Goal: Information Seeking & Learning: Learn about a topic

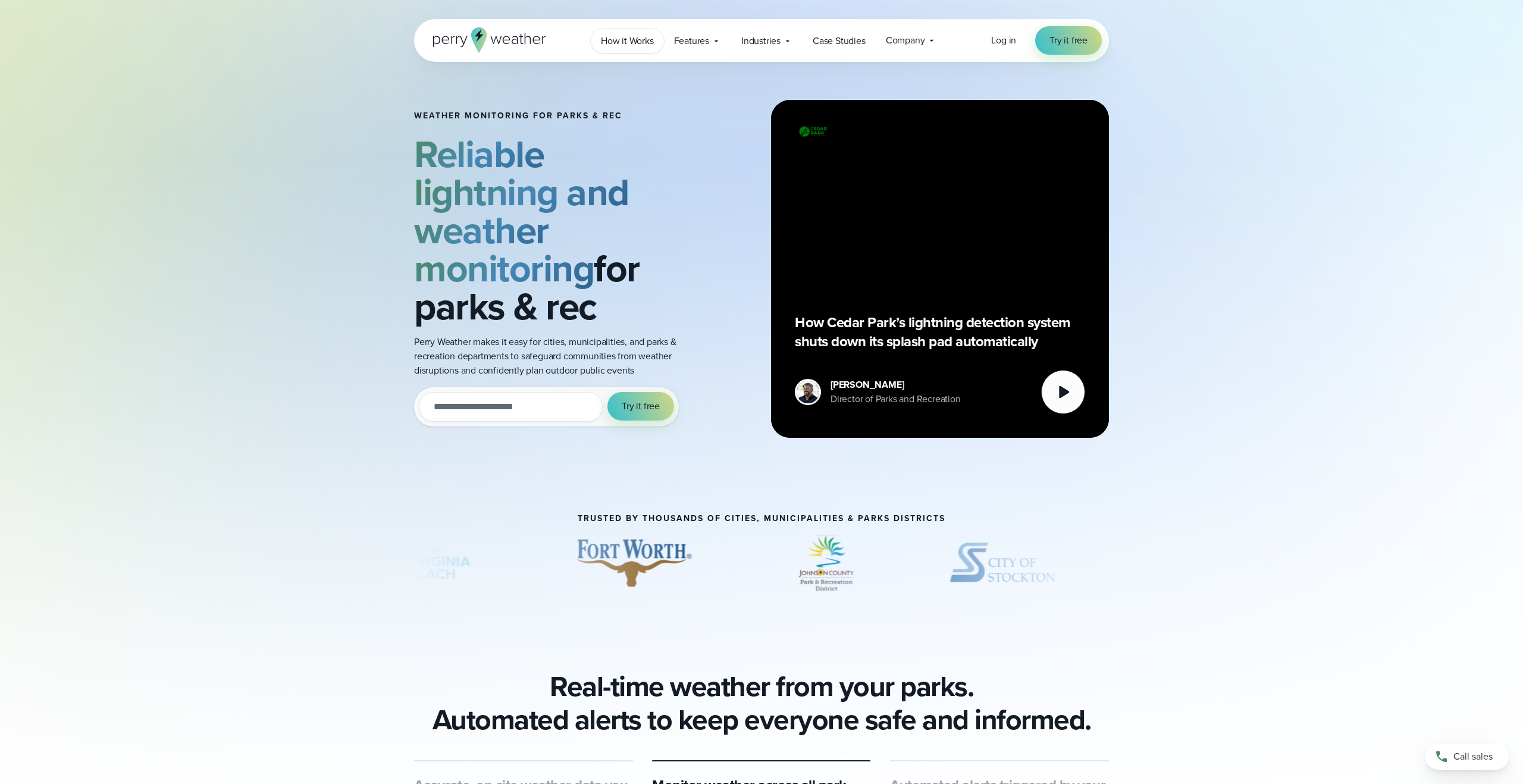
click at [630, 43] on span "How it Works" at bounding box center [627, 41] width 53 height 14
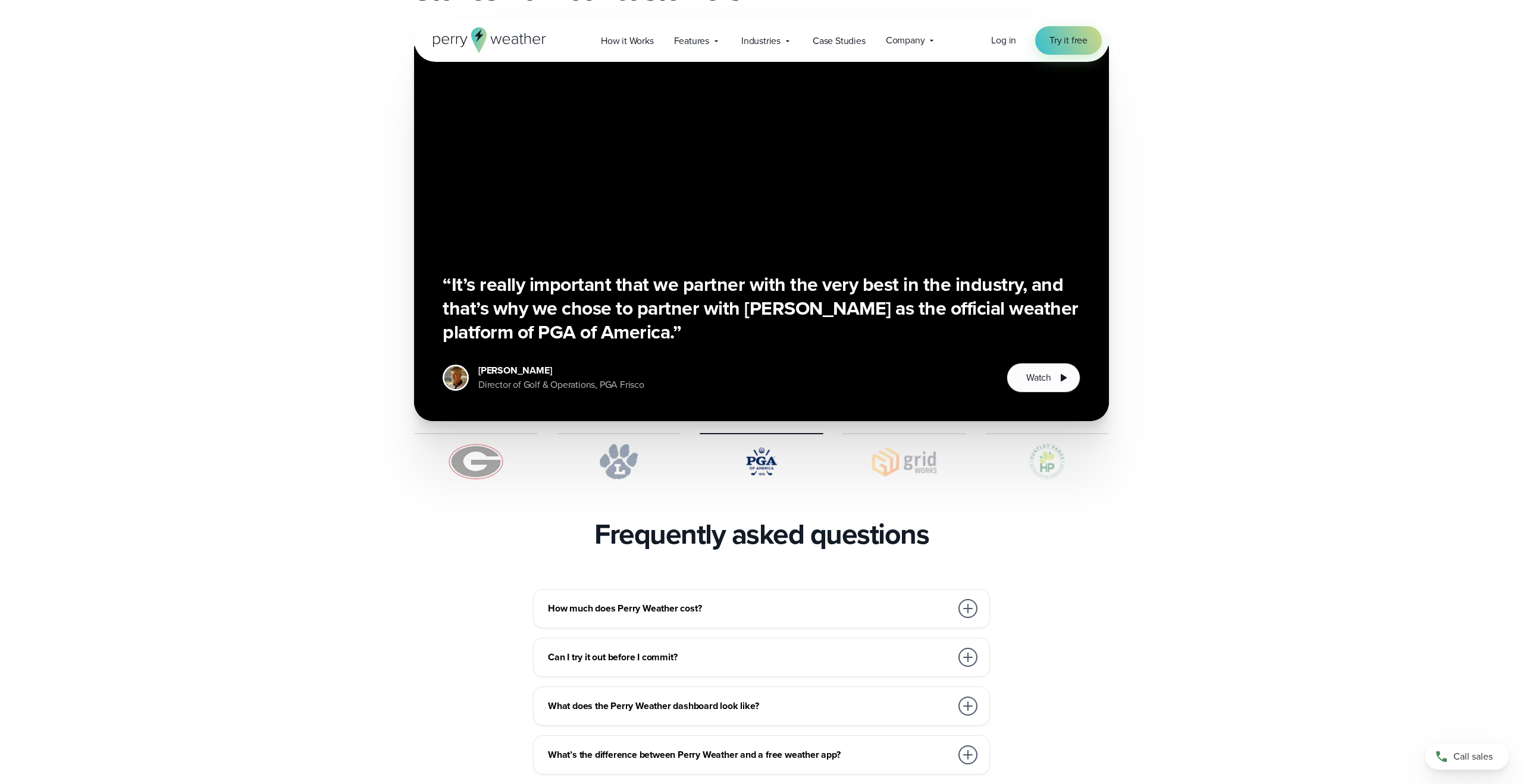
scroll to position [2151, 0]
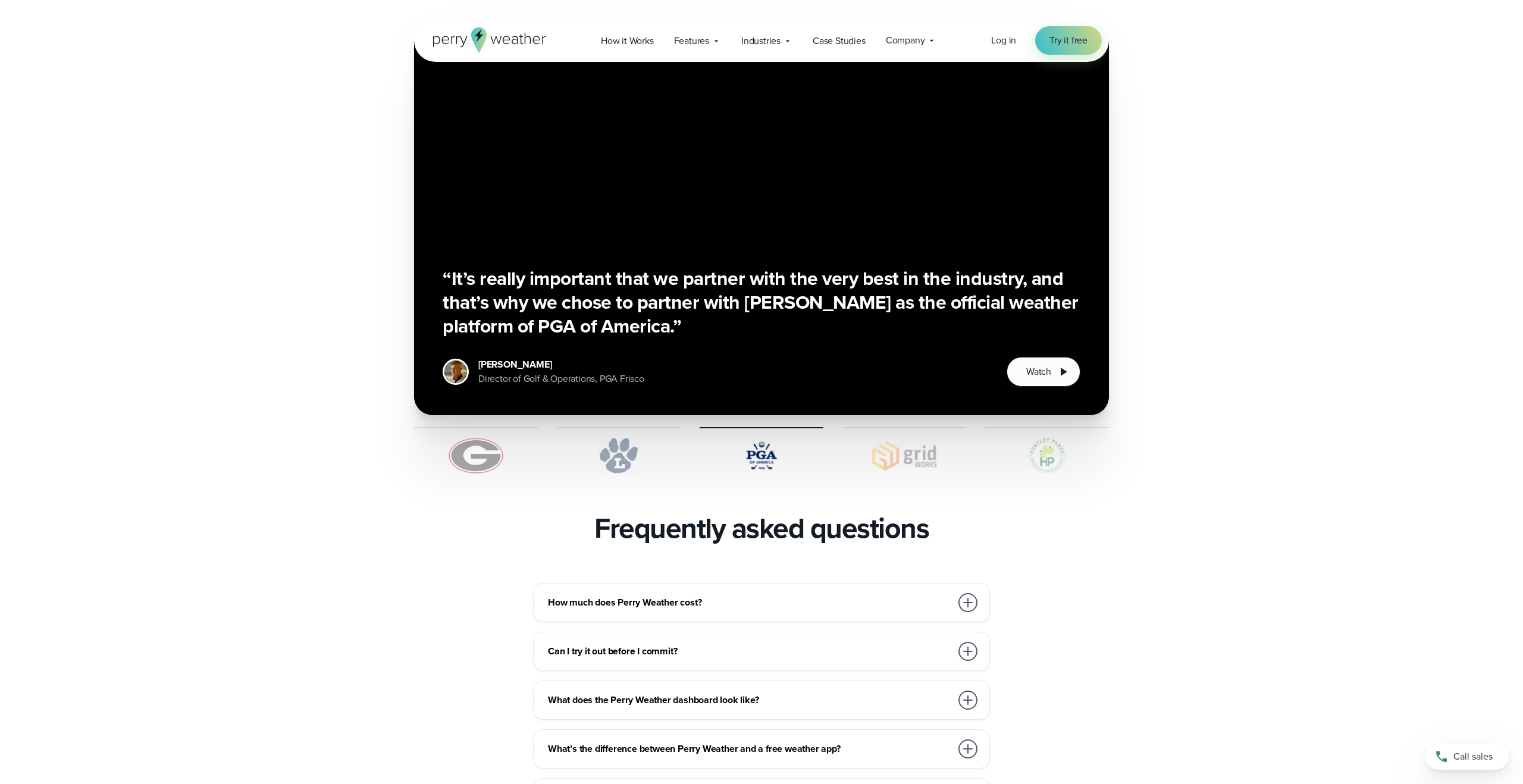
click at [847, 596] on h3 "How much does Perry Weather cost?" at bounding box center [749, 602] width 403 height 14
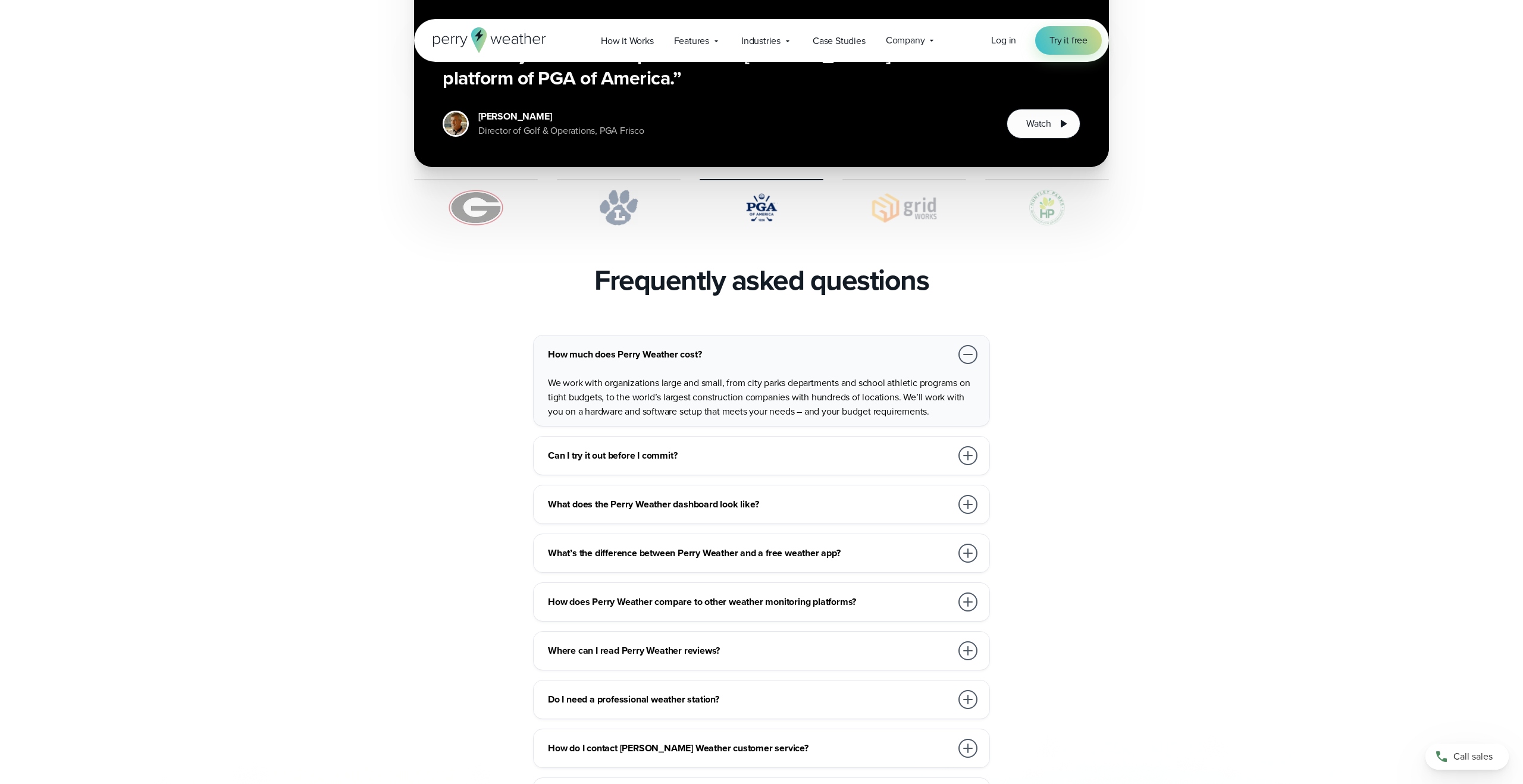
scroll to position [2401, 0]
click at [896, 447] on h3 "Can I try it out before I commit?" at bounding box center [749, 454] width 403 height 14
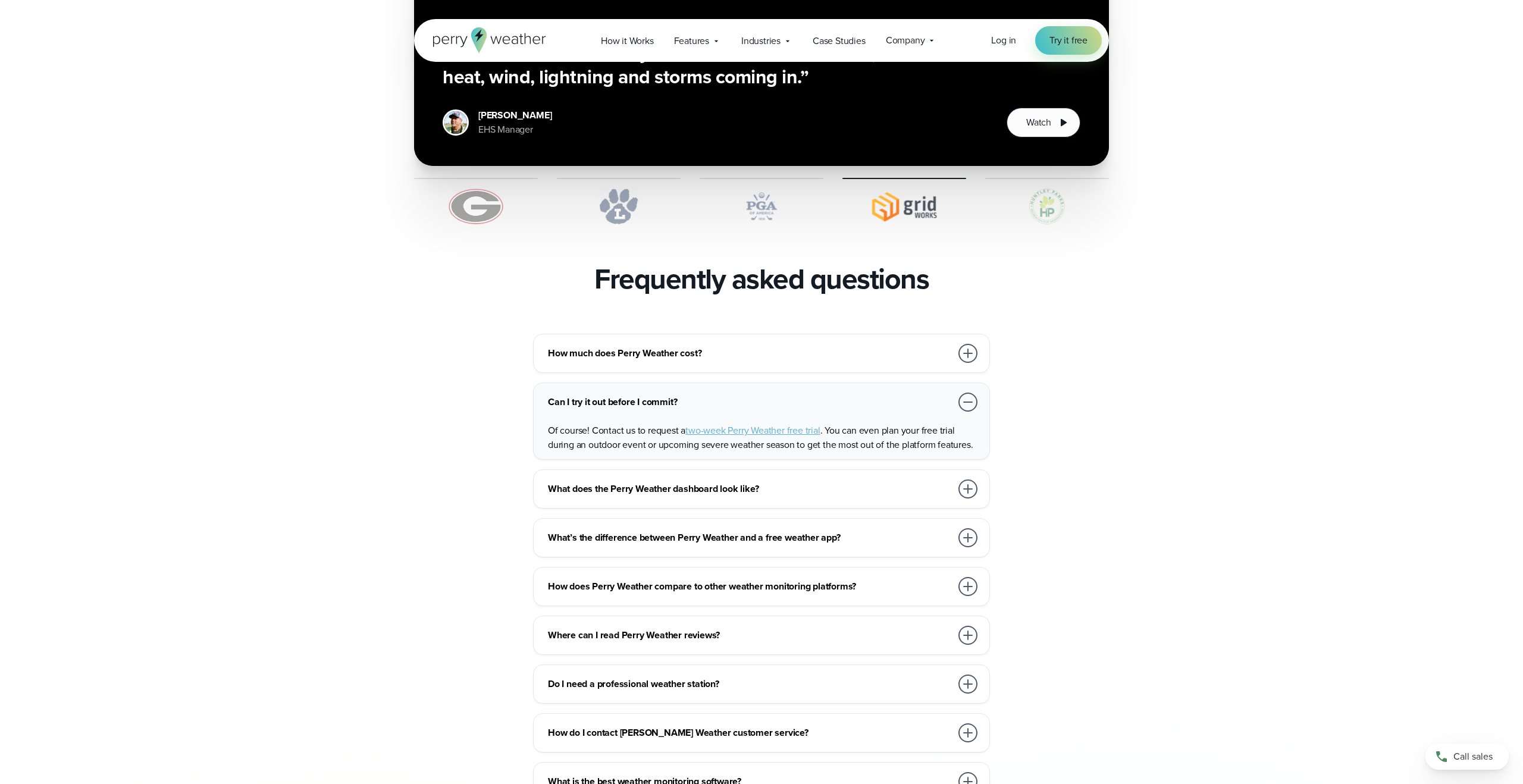
click at [922, 477] on div "What does the Perry Weather dashboard look like?" at bounding box center [764, 488] width 432 height 24
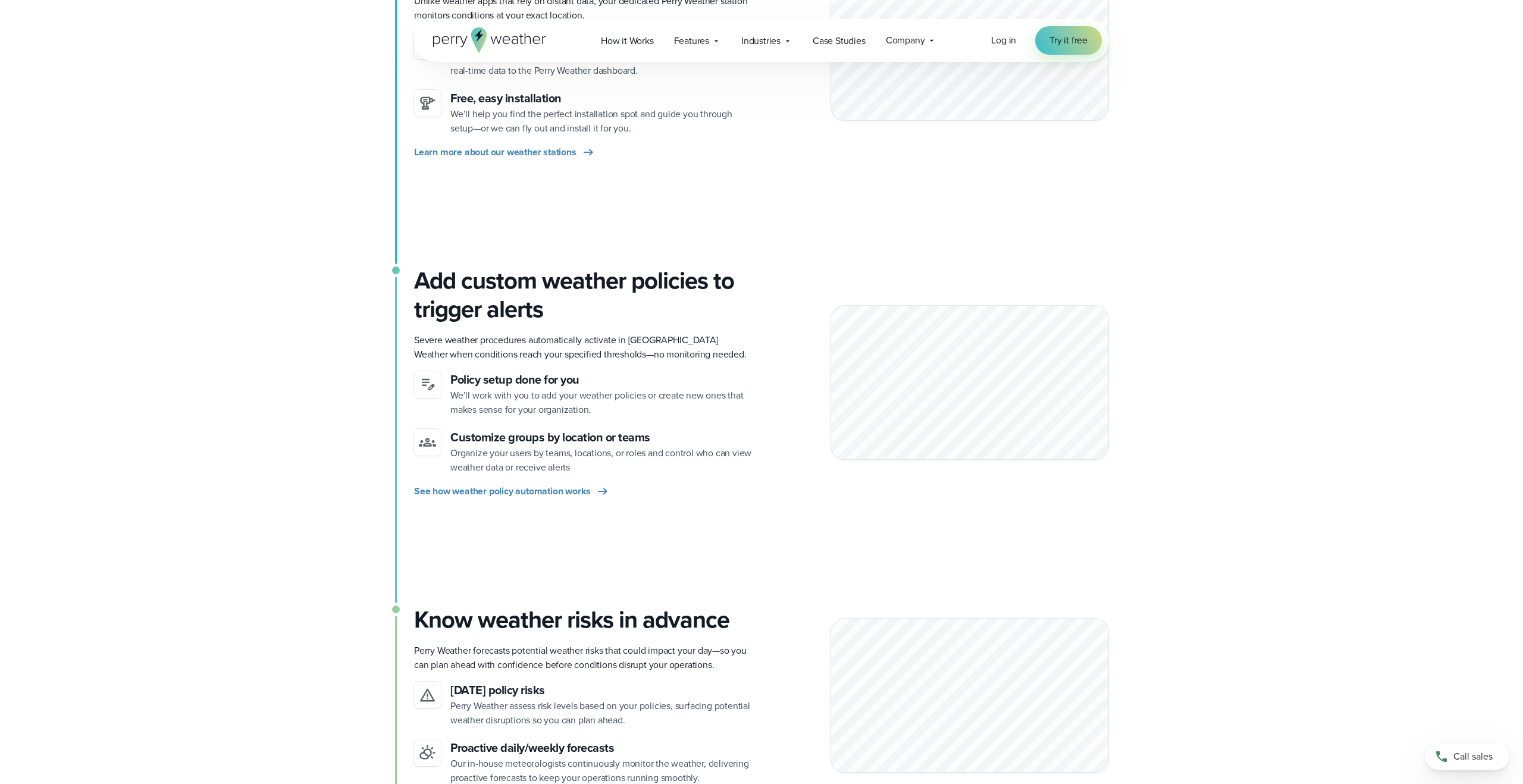
scroll to position [0, 0]
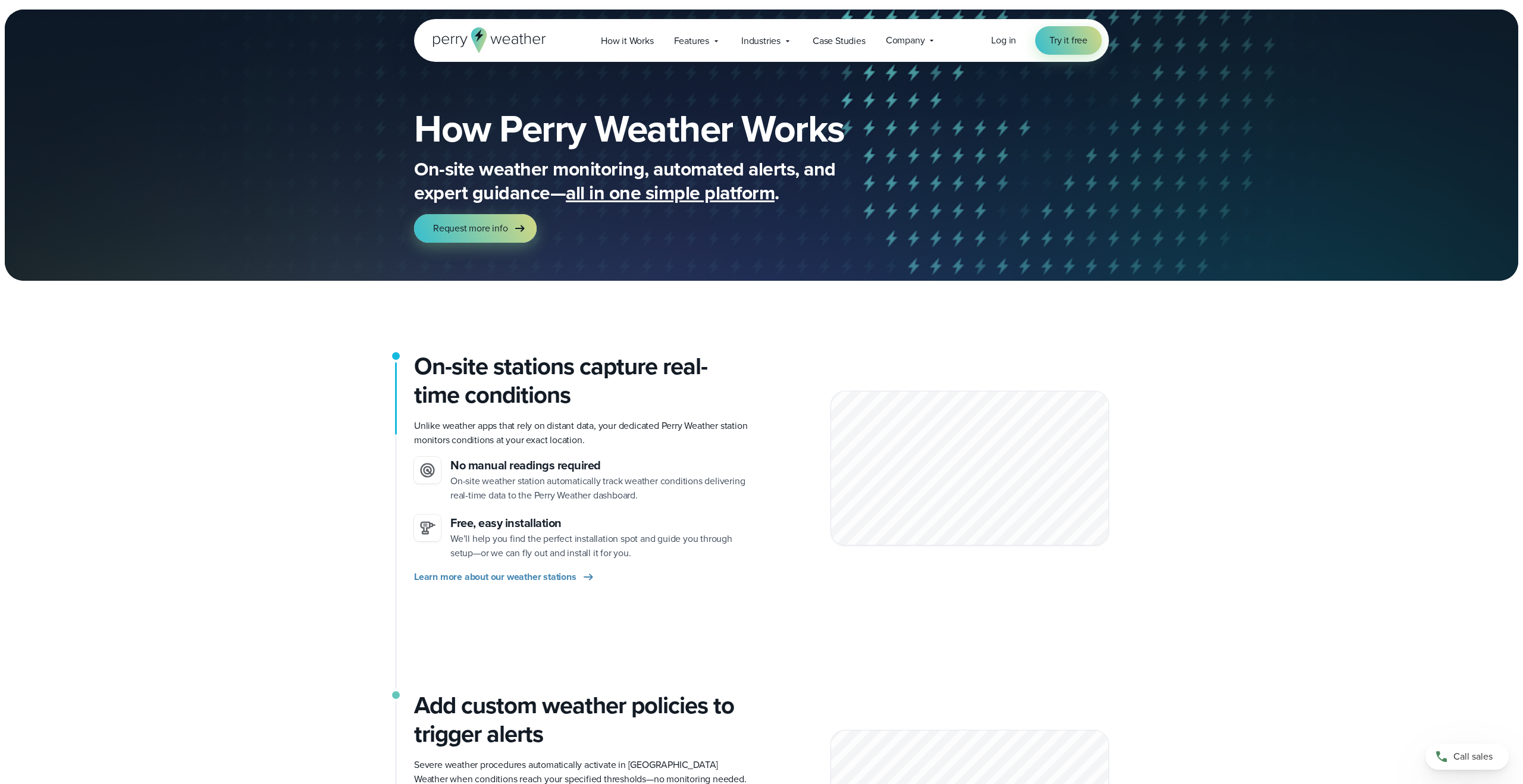
click at [513, 43] on icon at bounding box center [489, 41] width 113 height 26
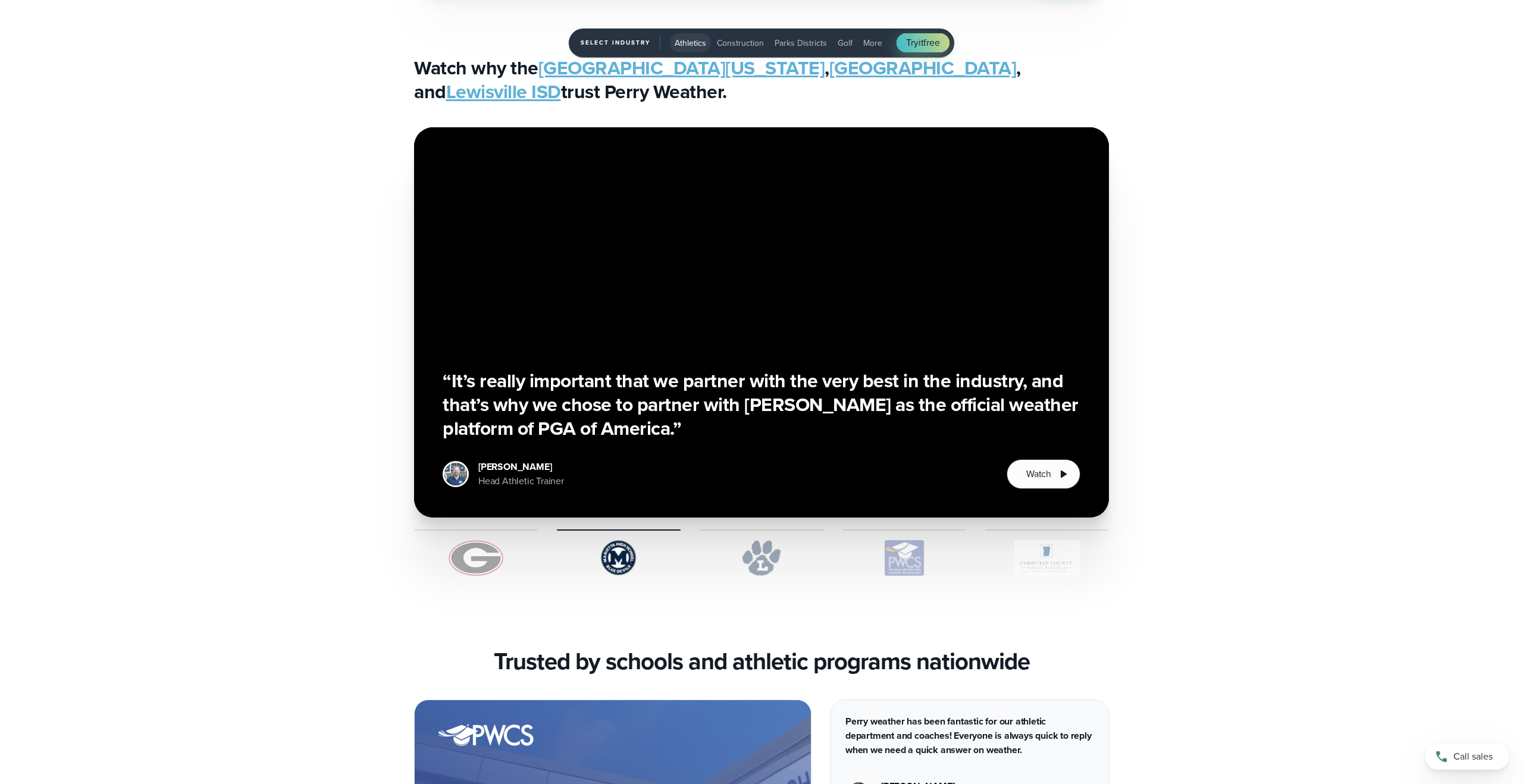
scroll to position [3265, 0]
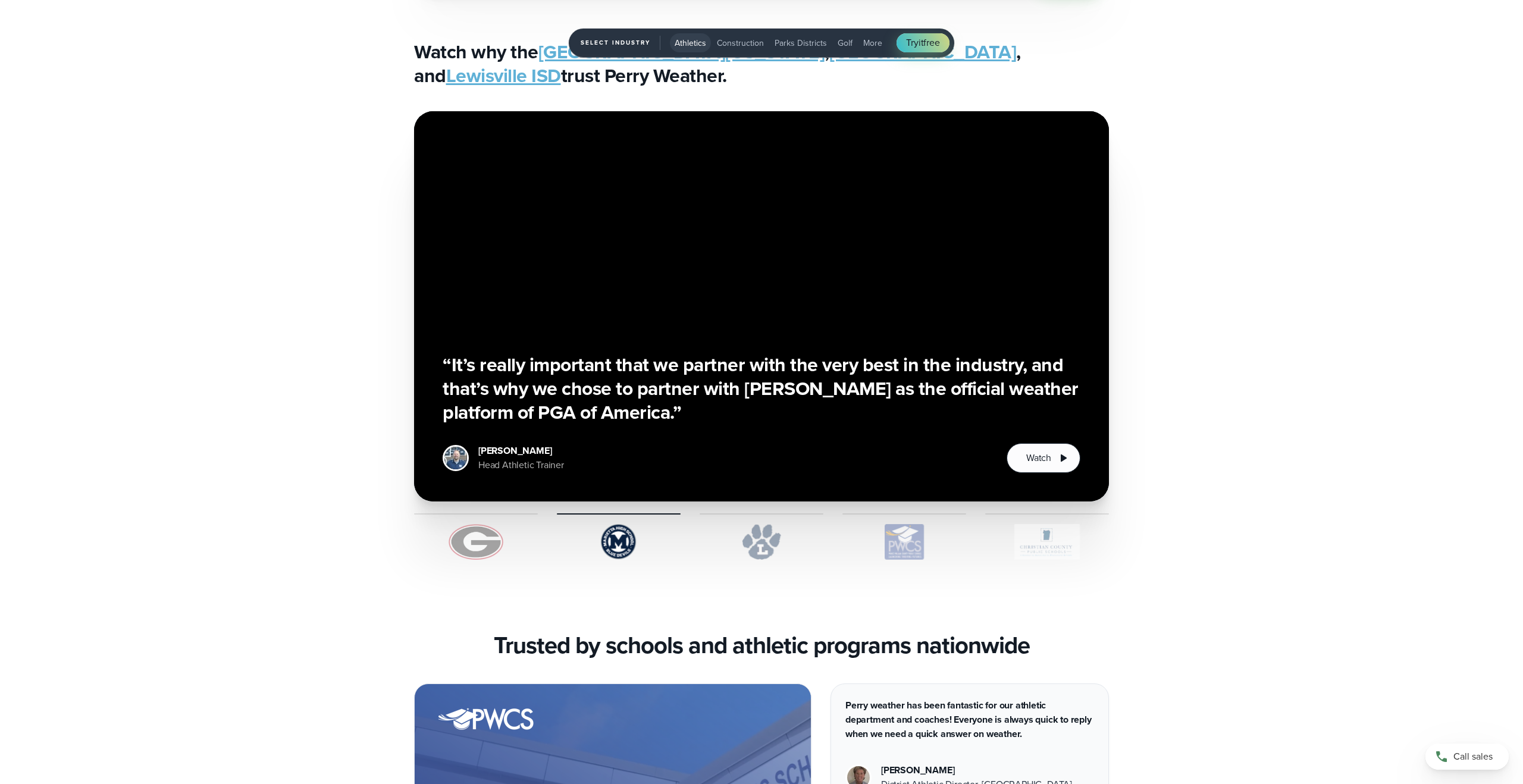
click at [480, 557] on img "1 of 5" at bounding box center [475, 542] width 124 height 36
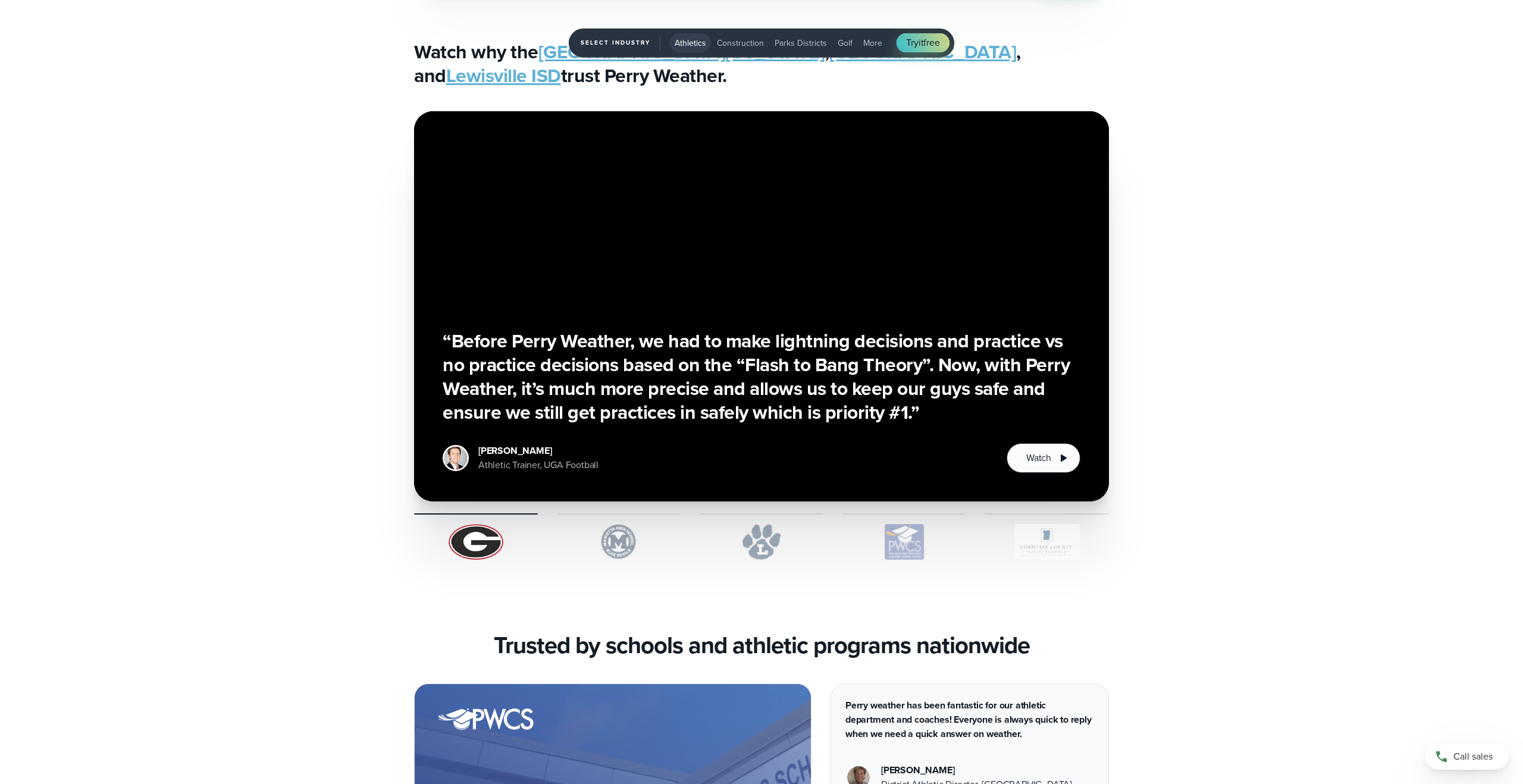
click at [749, 541] on img "1 of 5" at bounding box center [761, 542] width 124 height 36
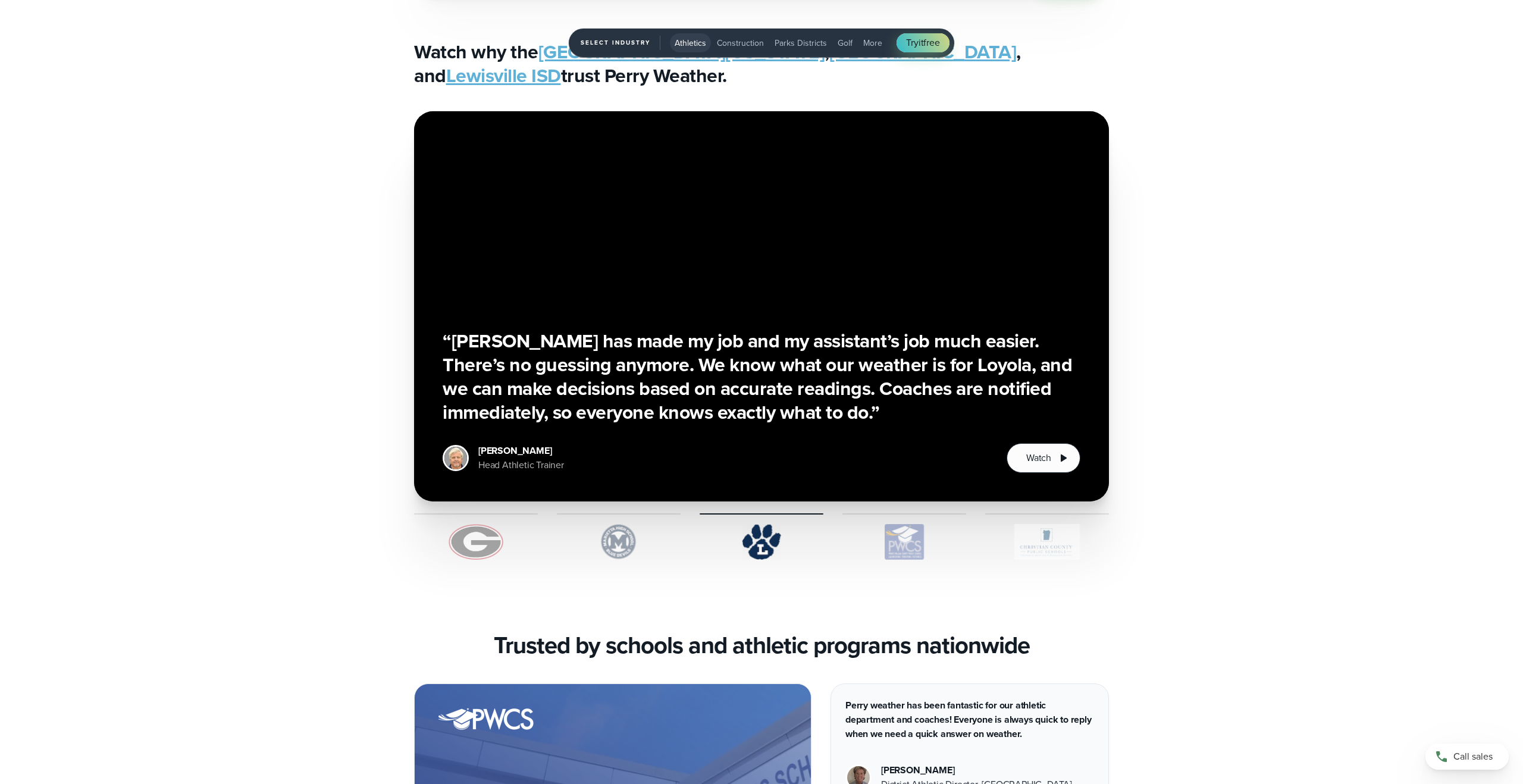
click at [894, 537] on img "1 of 5" at bounding box center [904, 542] width 124 height 36
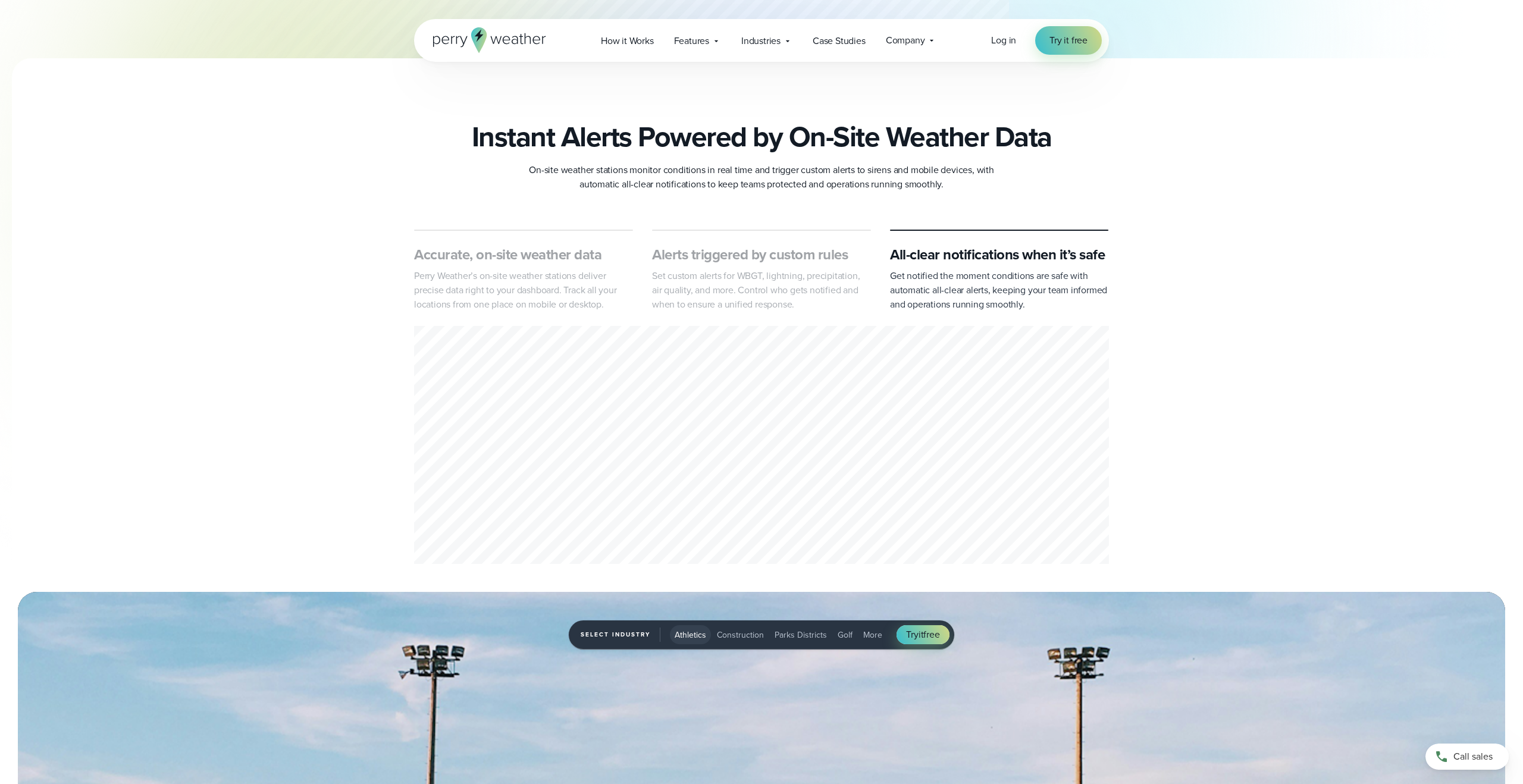
scroll to position [383, 0]
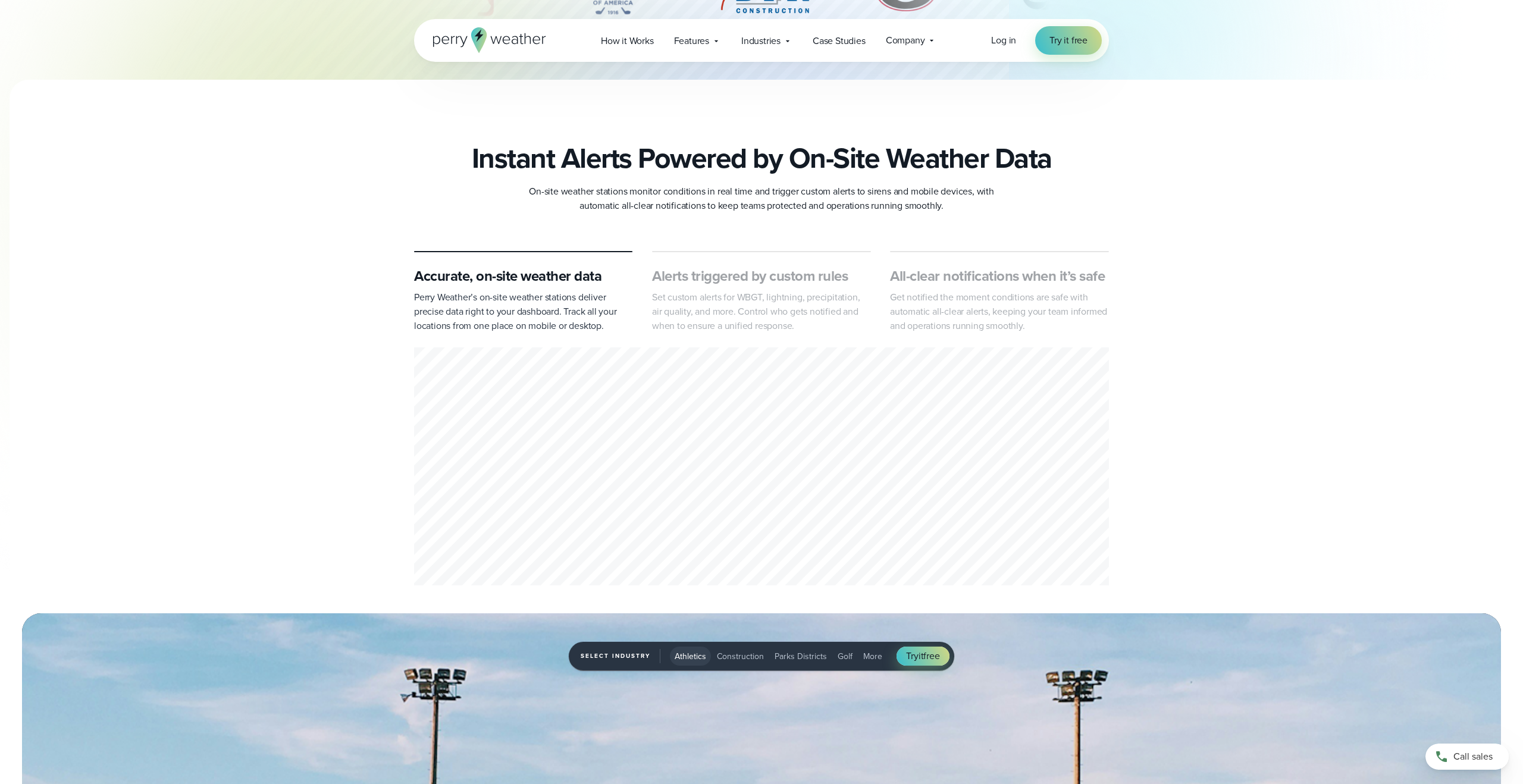
drag, startPoint x: 725, startPoint y: 646, endPoint x: 742, endPoint y: 652, distance: 18.0
click at [729, 647] on button "Construction" at bounding box center [740, 656] width 57 height 19
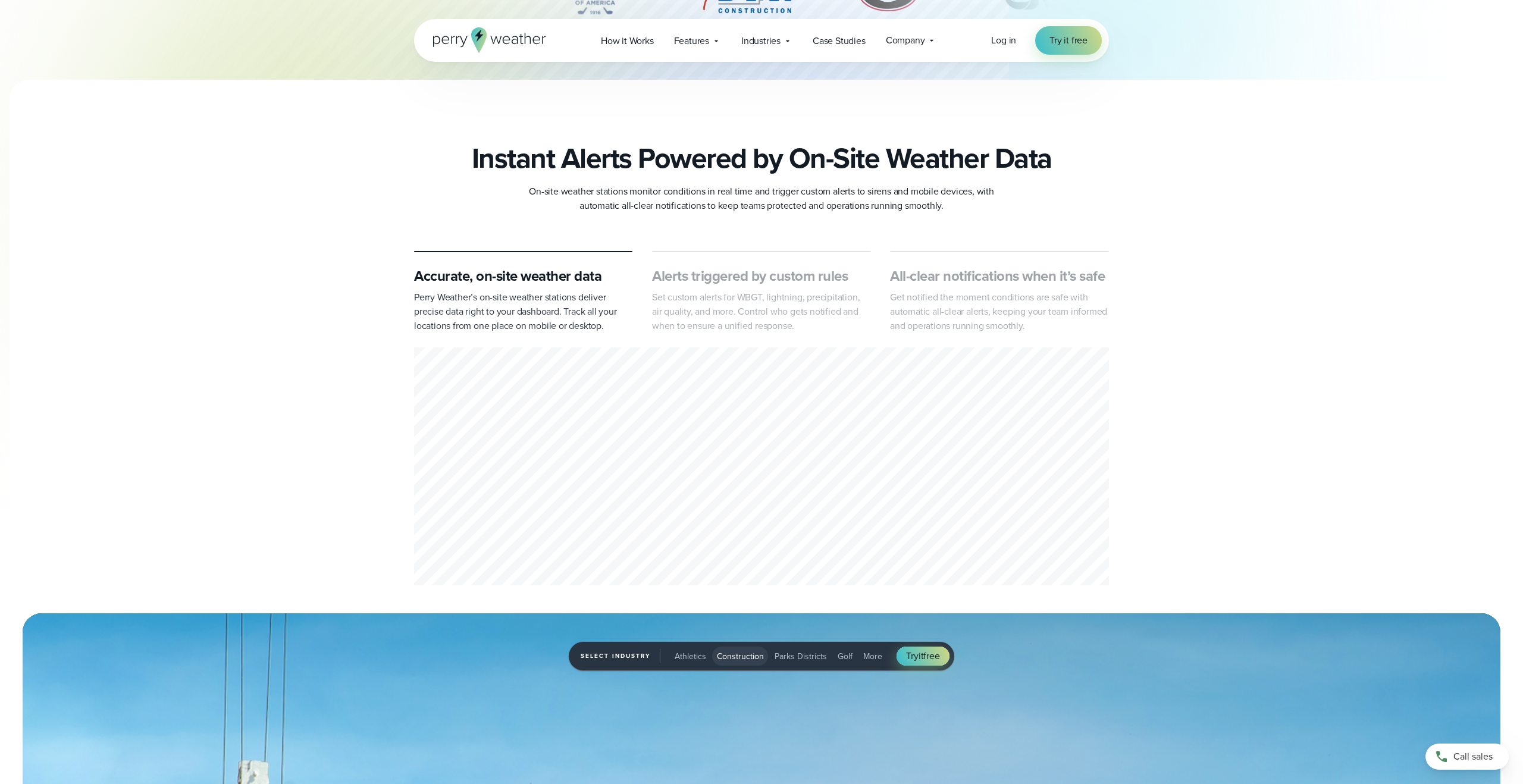
click at [741, 652] on span "Construction" at bounding box center [740, 656] width 47 height 12
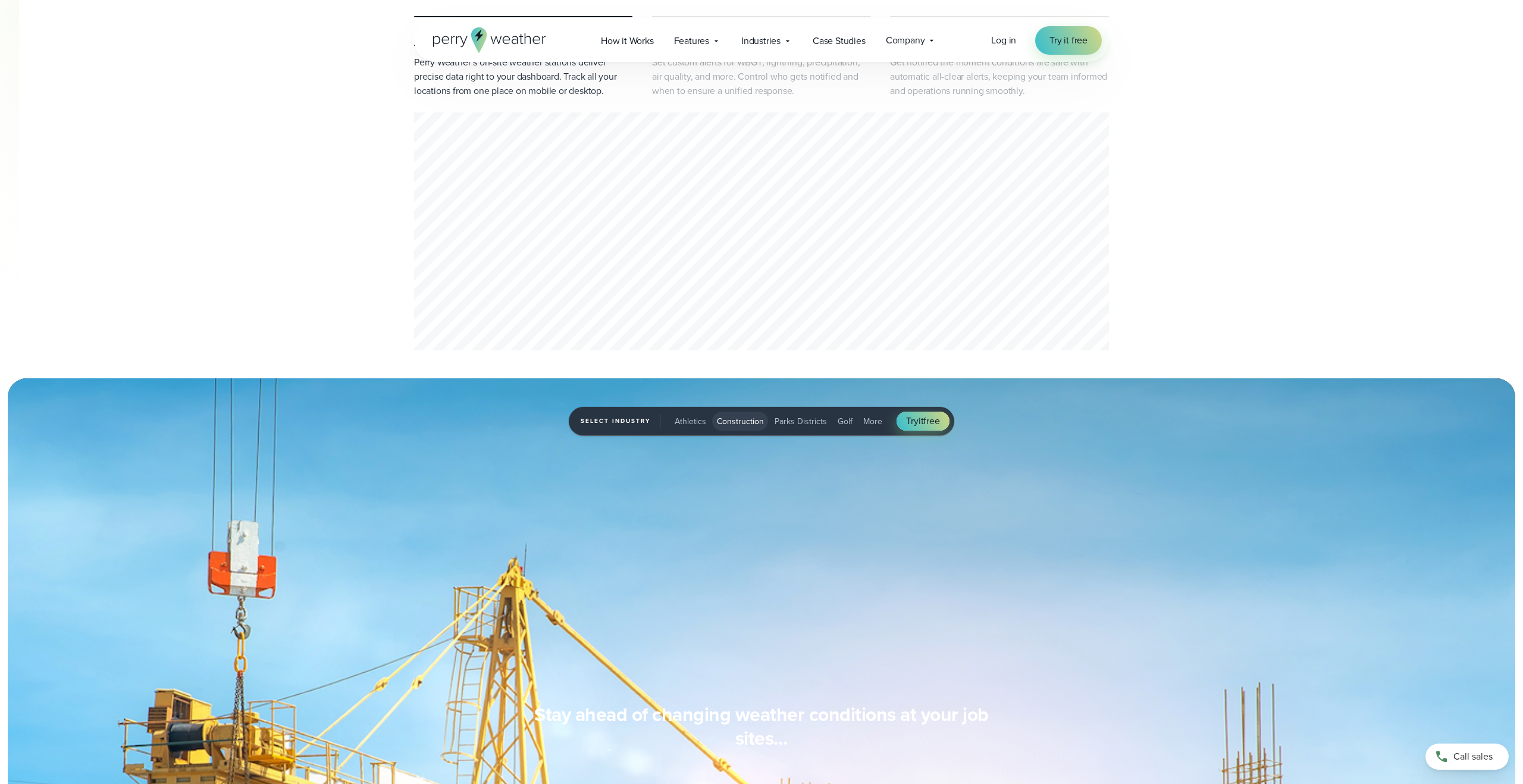
scroll to position [526, 0]
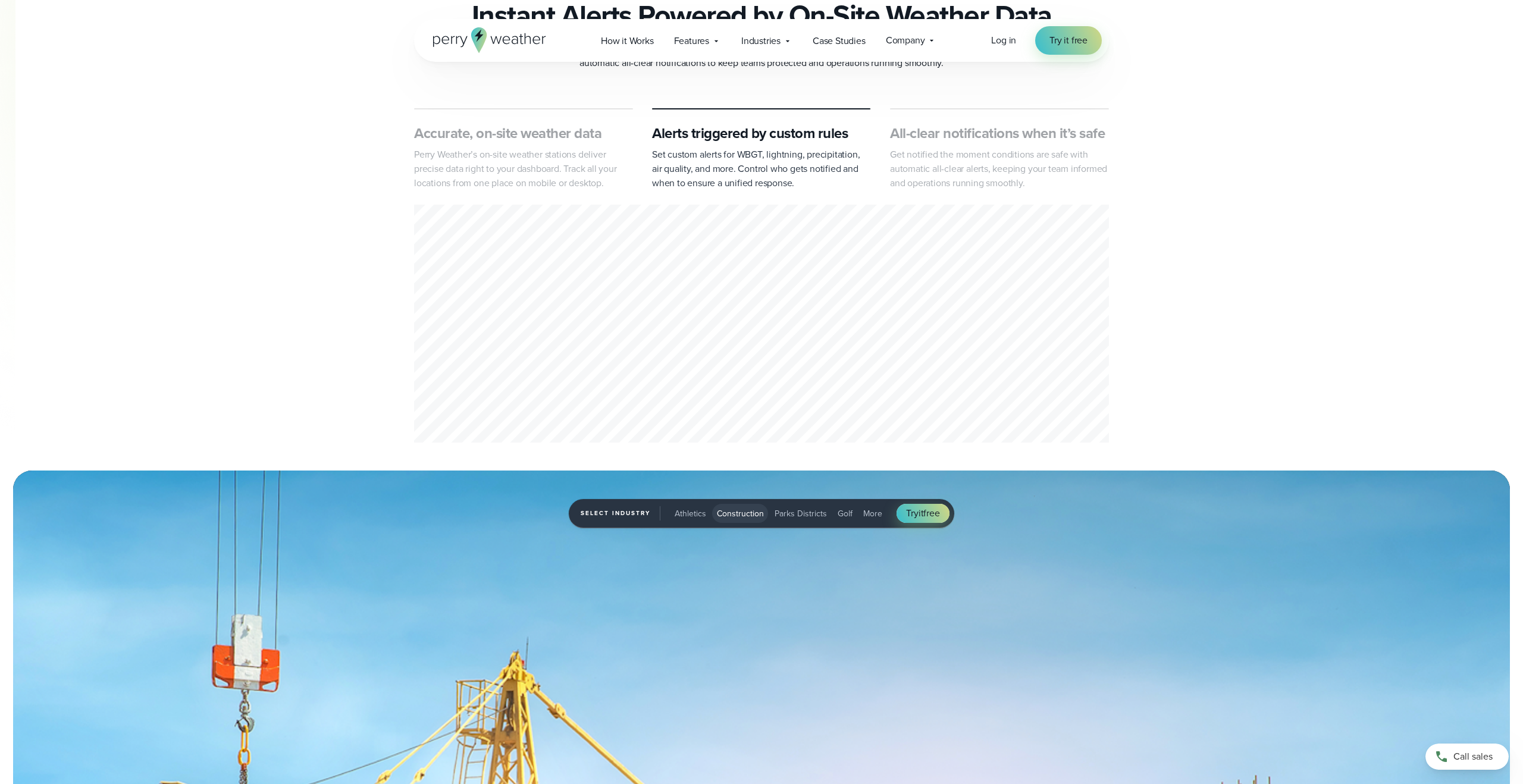
click at [798, 517] on span "Parks Districts" at bounding box center [801, 513] width 53 height 12
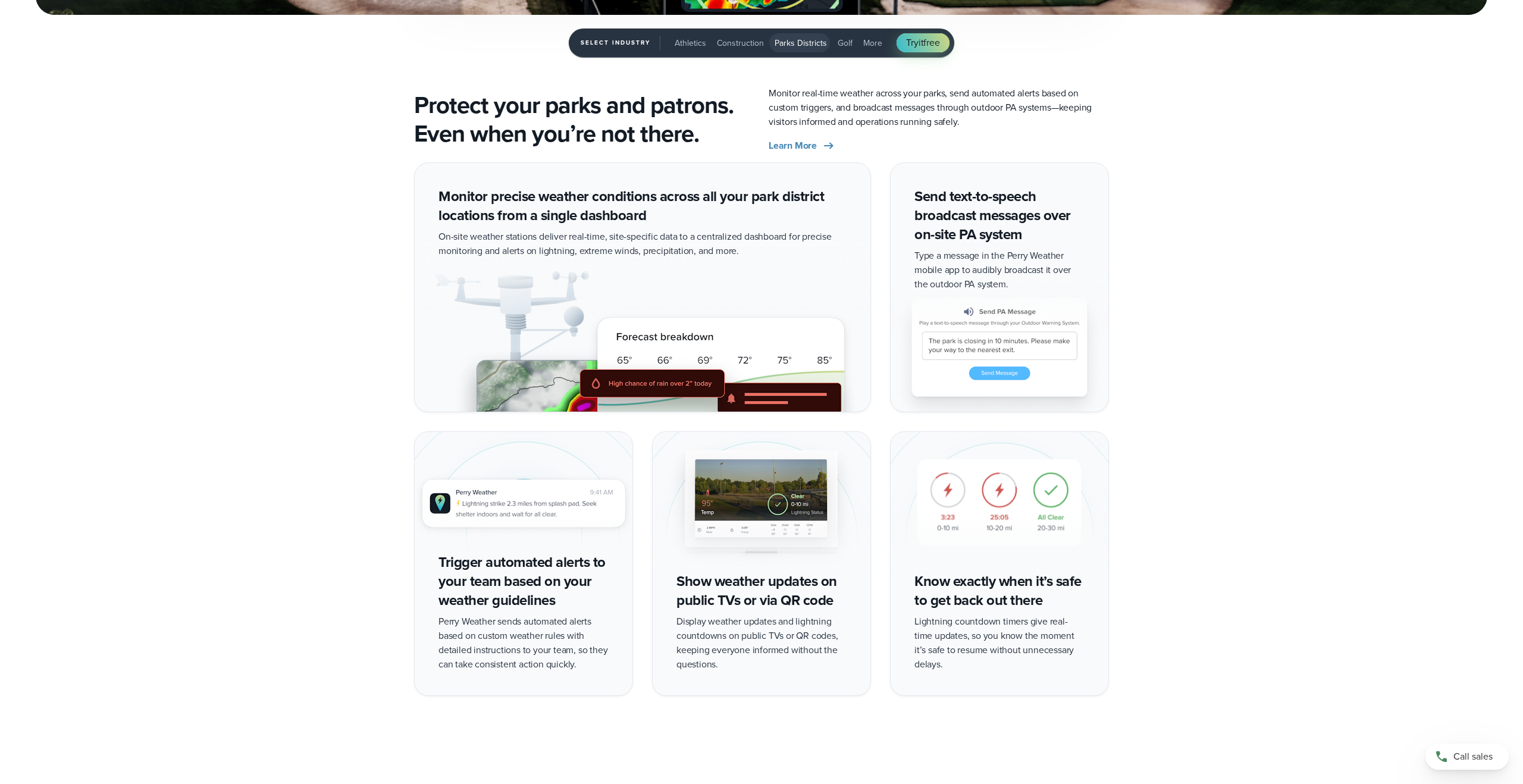
scroll to position [2552, 0]
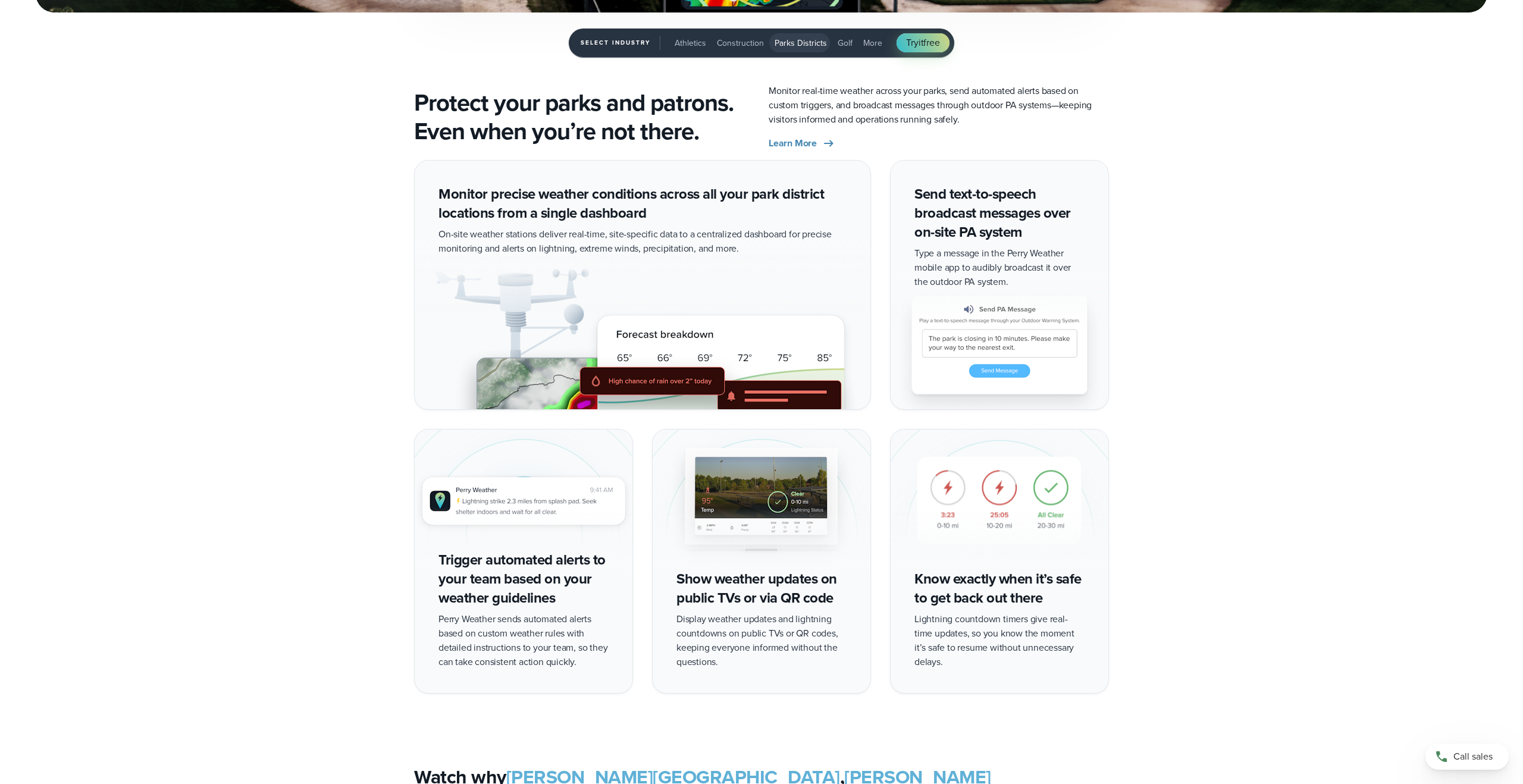
drag, startPoint x: 972, startPoint y: 308, endPoint x: 991, endPoint y: 311, distance: 19.2
click at [971, 308] on img "3 of 5" at bounding box center [1000, 338] width 217 height 142
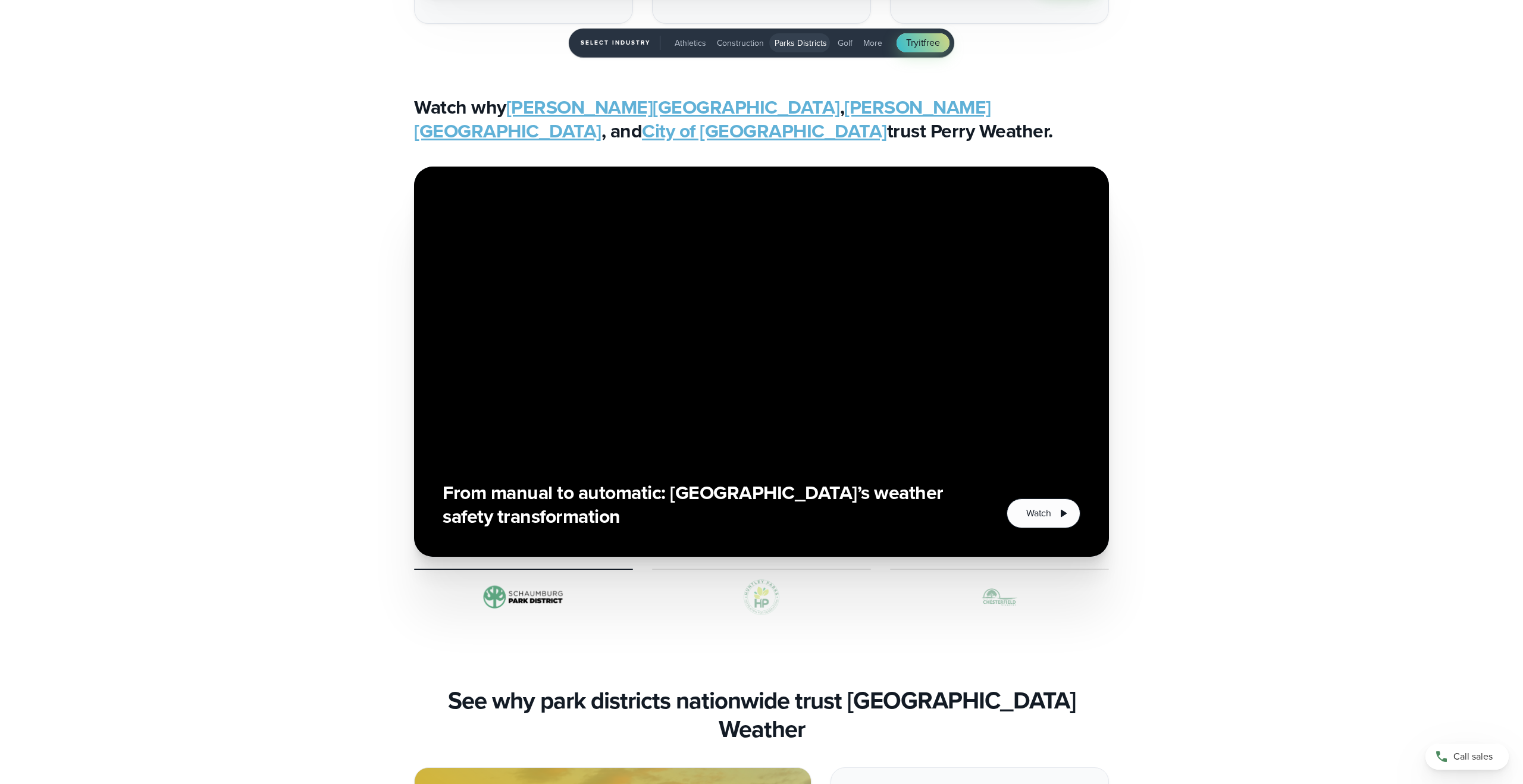
scroll to position [3231, 0]
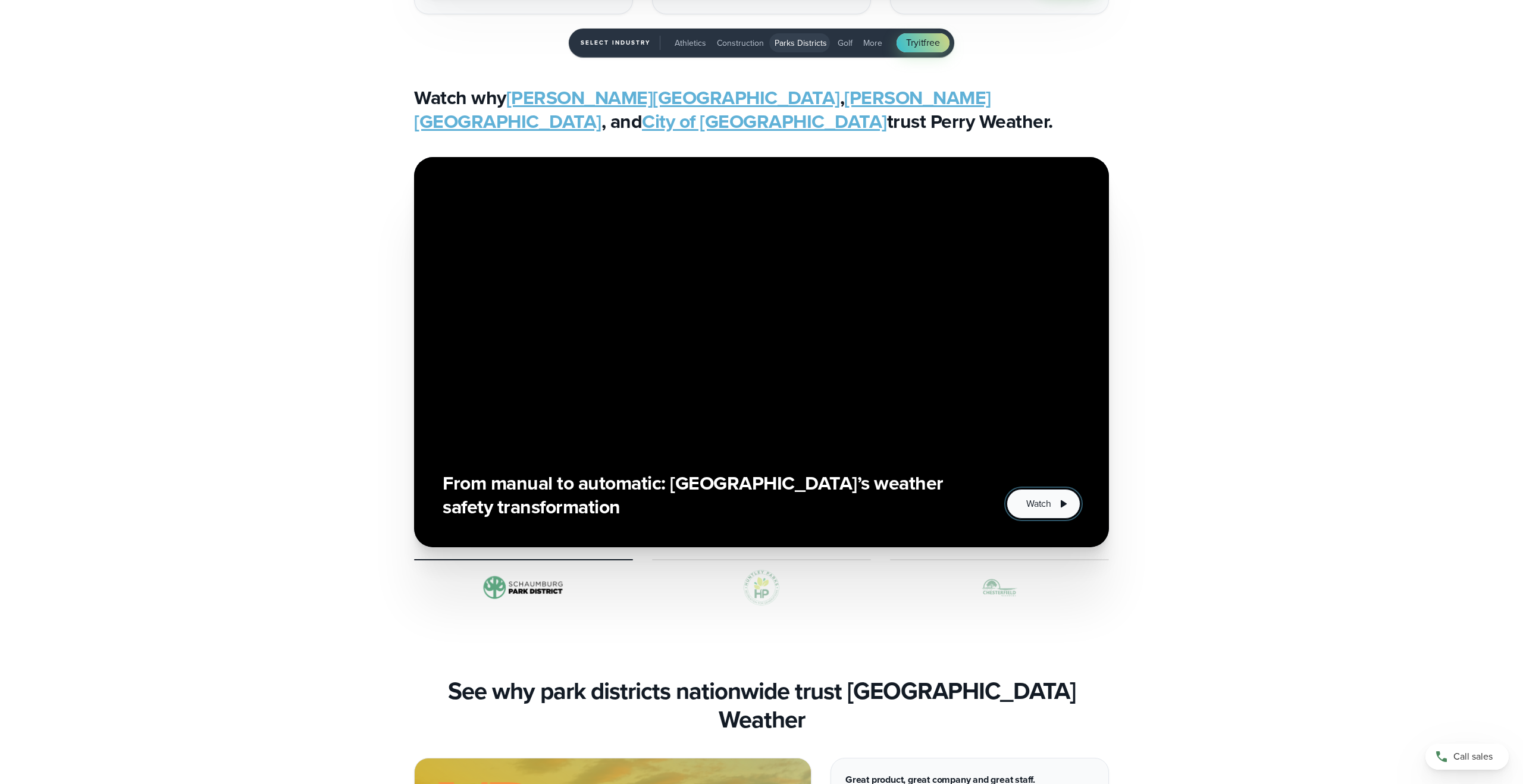
click at [1054, 497] on button "Watch" at bounding box center [1043, 504] width 74 height 30
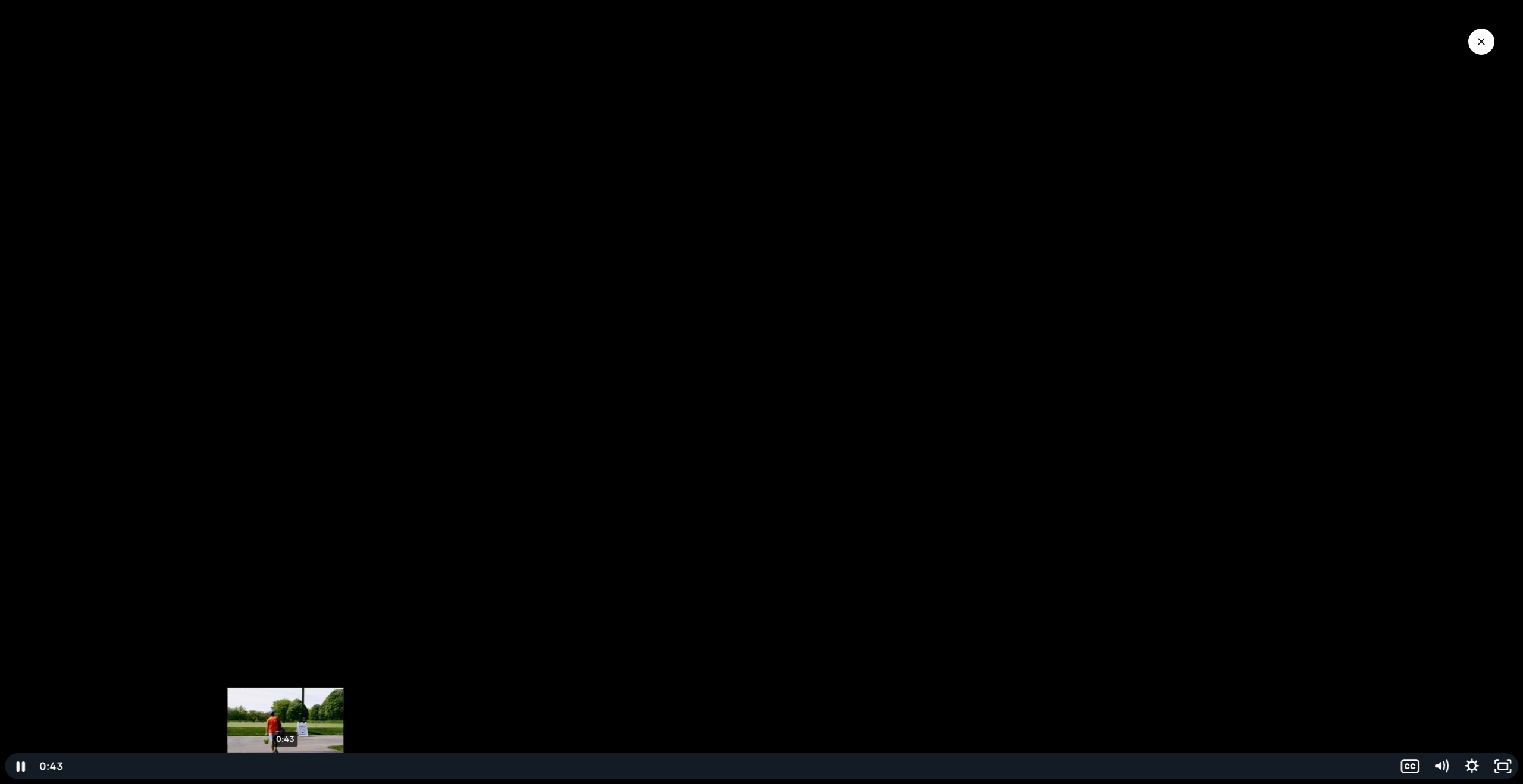
click at [286, 763] on div "0:43" at bounding box center [729, 766] width 1315 height 26
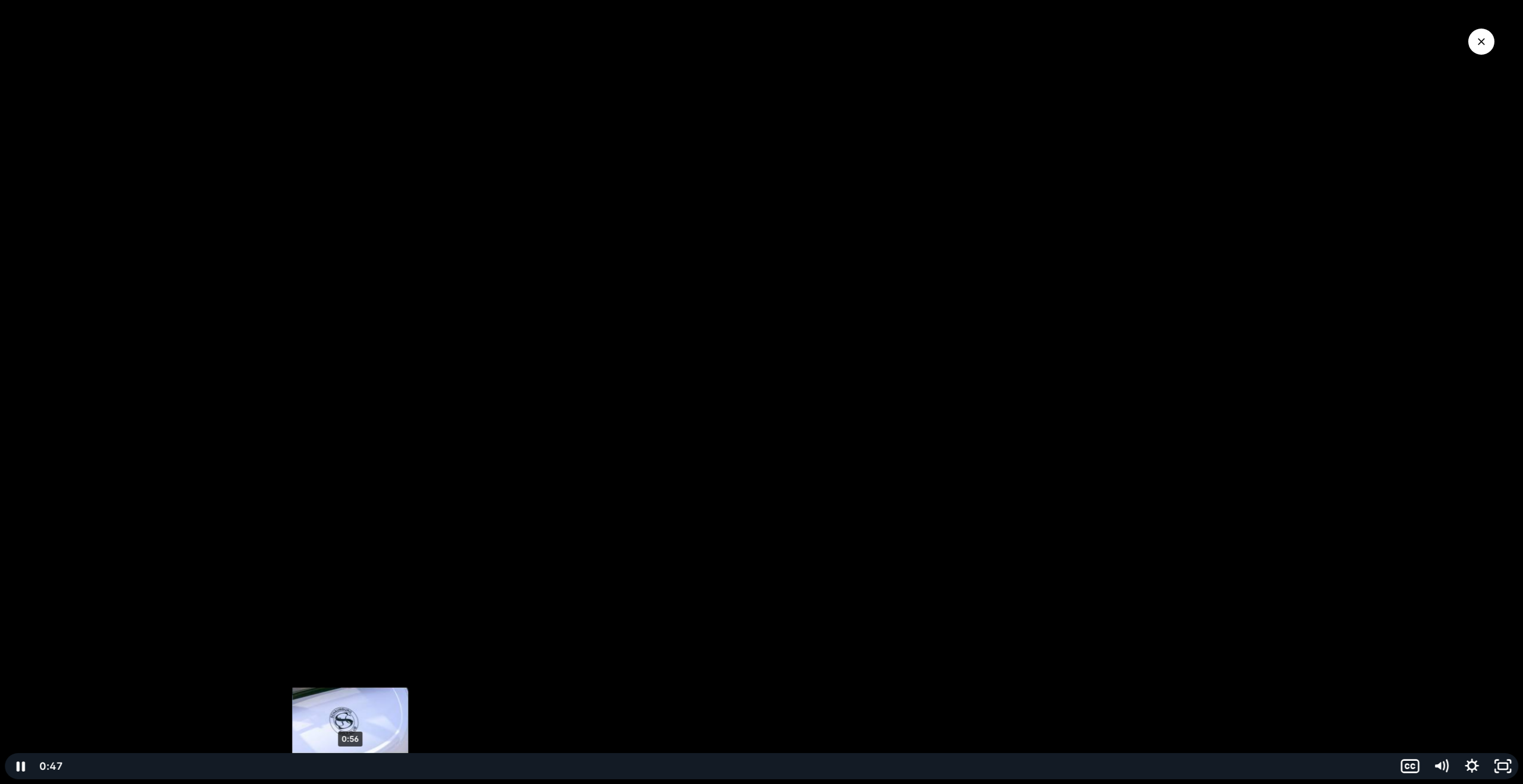
click at [351, 766] on div "0:56" at bounding box center [729, 766] width 1315 height 26
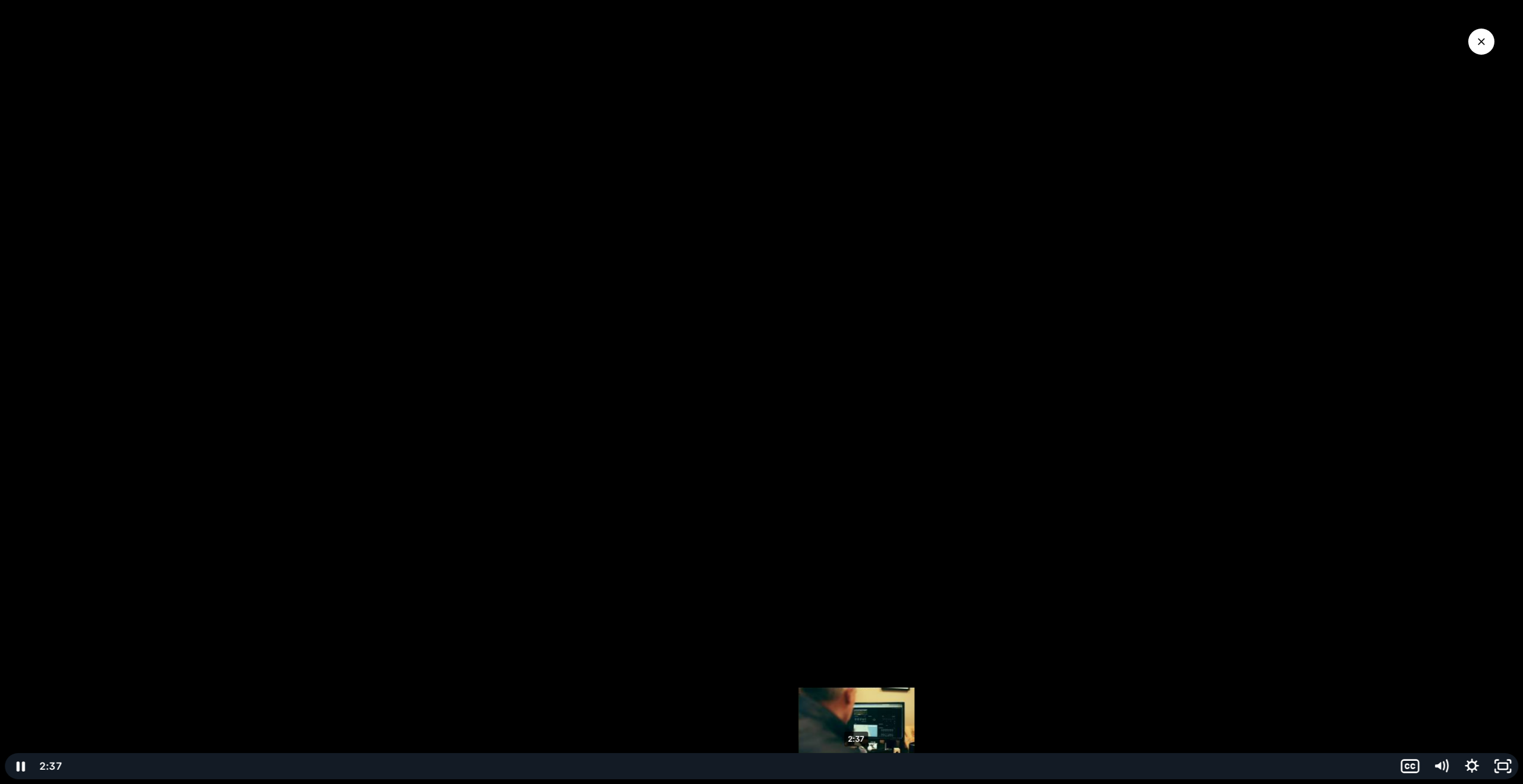
click at [857, 763] on div "2:37" at bounding box center [729, 766] width 1315 height 26
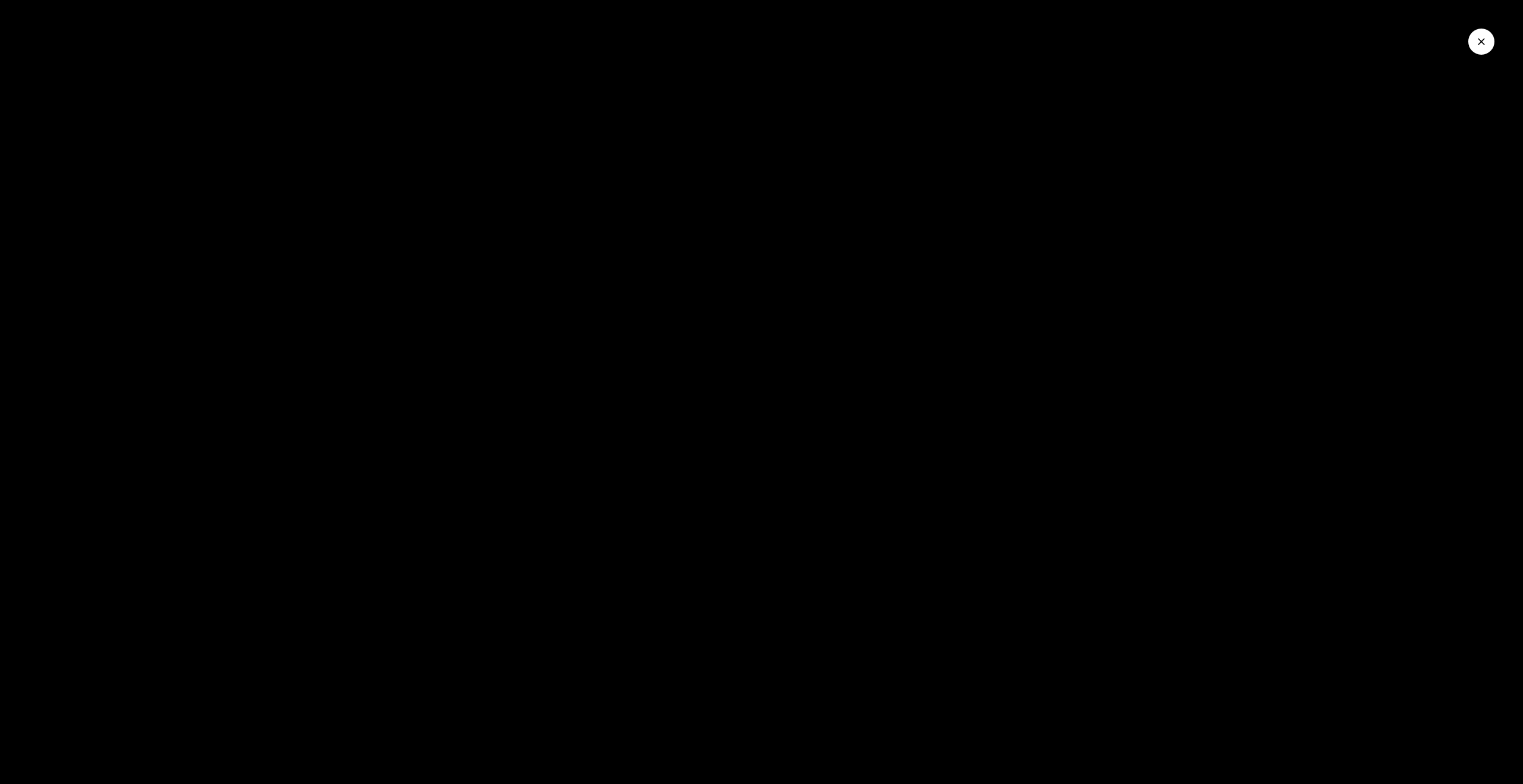
click at [1480, 38] on icon "Close Video" at bounding box center [1482, 42] width 12 height 12
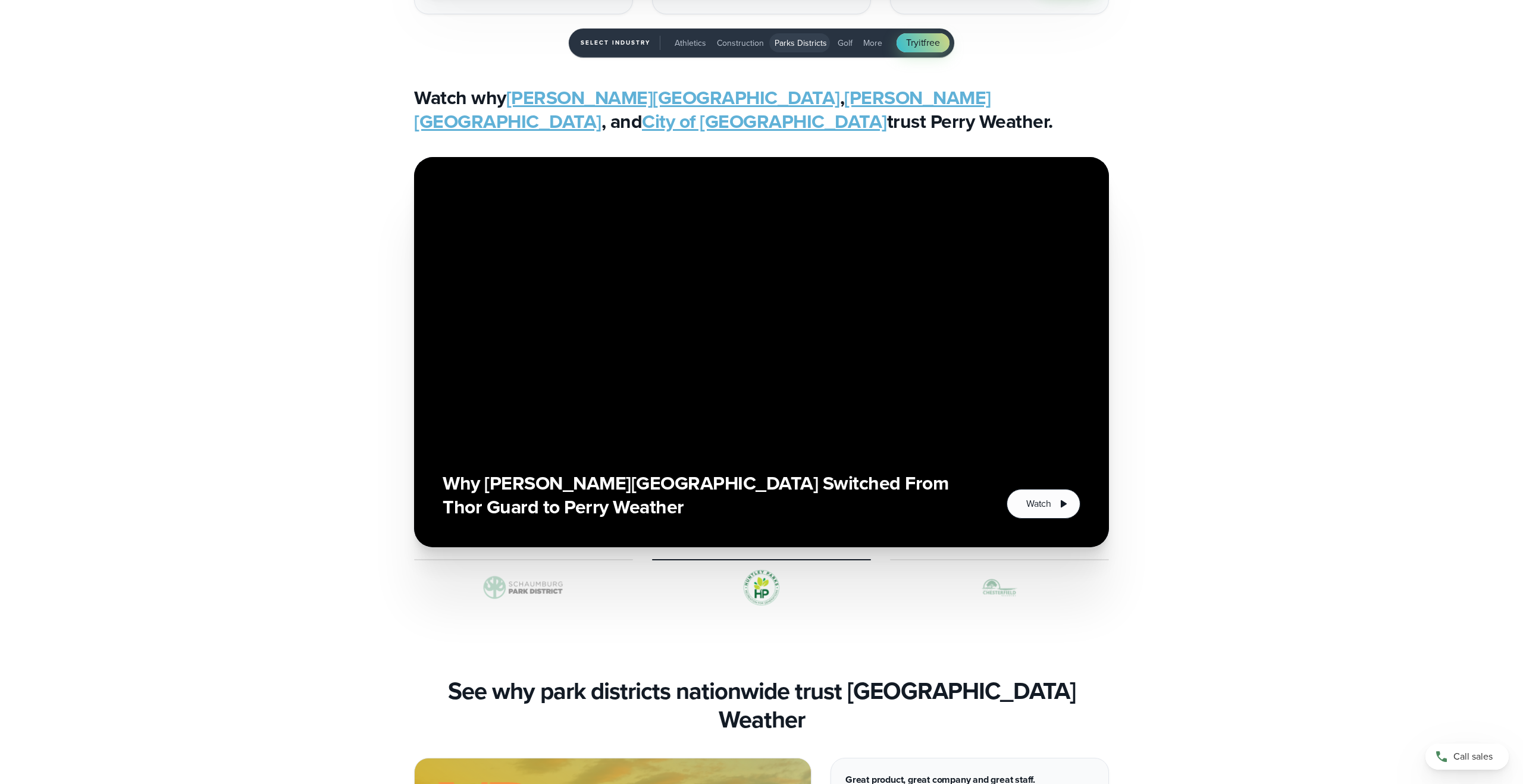
click at [975, 573] on img "3 of 5" at bounding box center [1000, 587] width 219 height 36
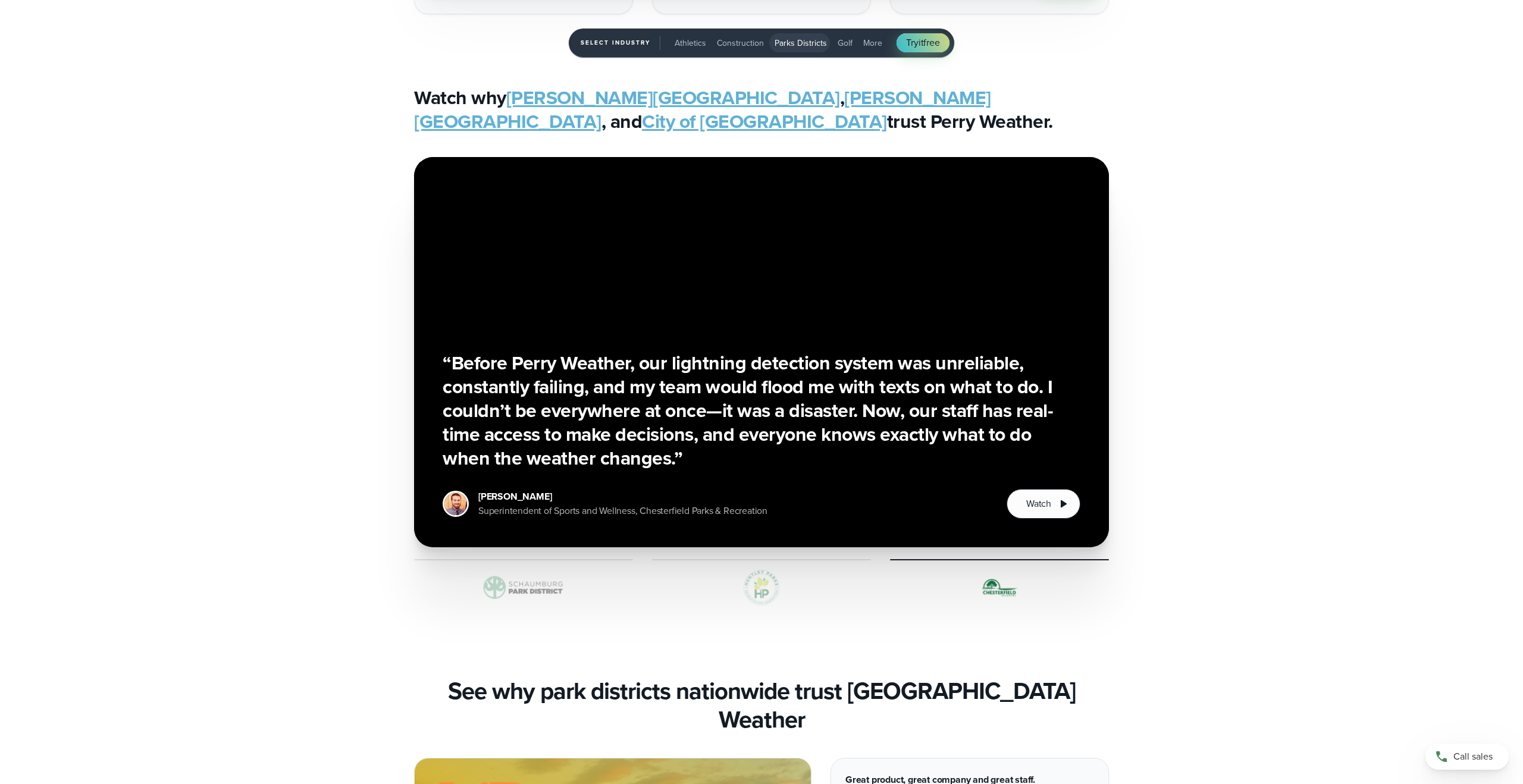
click at [559, 593] on img "3 of 5" at bounding box center [523, 587] width 219 height 36
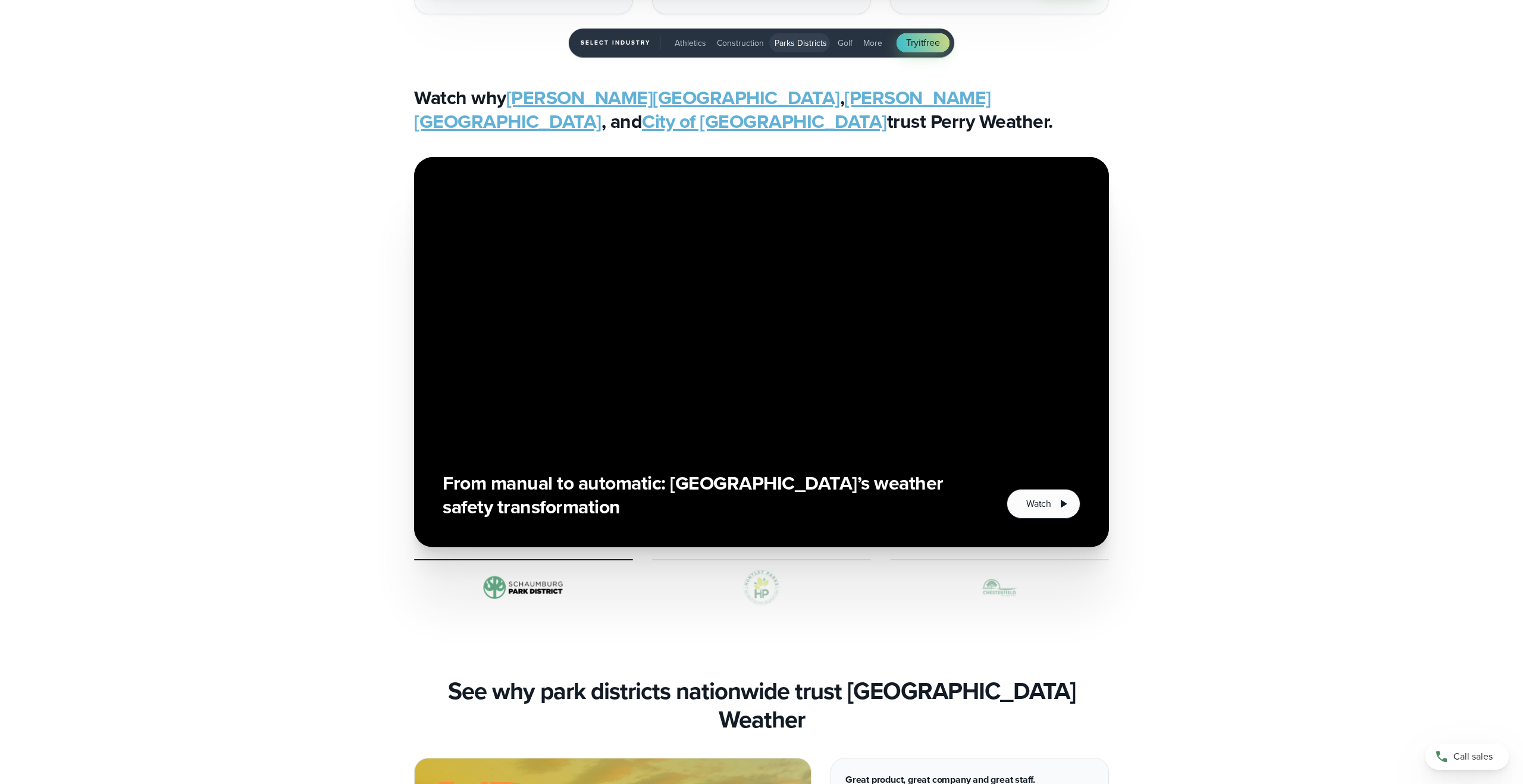
click at [727, 591] on img "3 of 5" at bounding box center [761, 587] width 219 height 36
click at [1000, 589] on img "3 of 5" at bounding box center [1000, 587] width 219 height 36
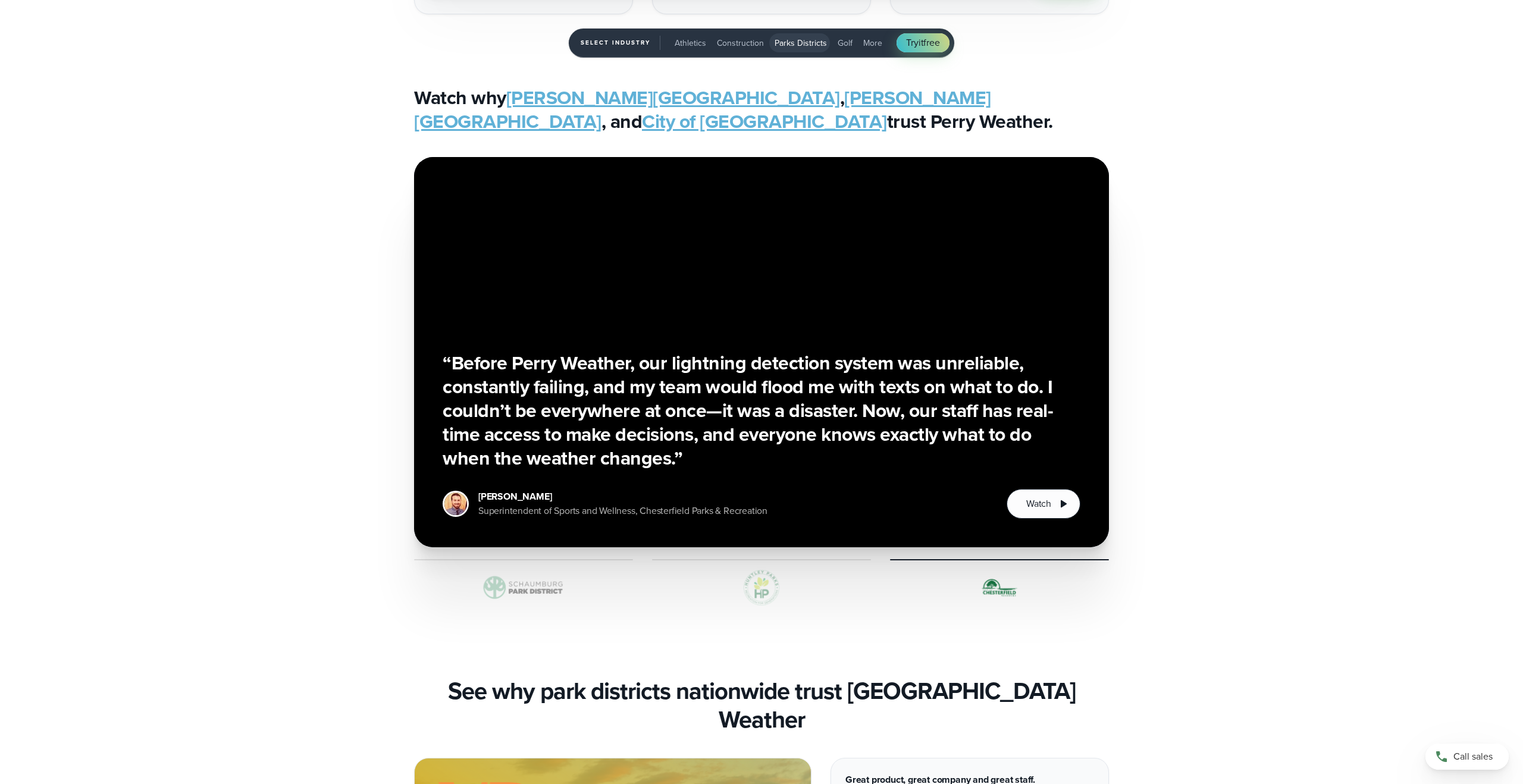
click at [846, 45] on span "Golf" at bounding box center [845, 43] width 15 height 12
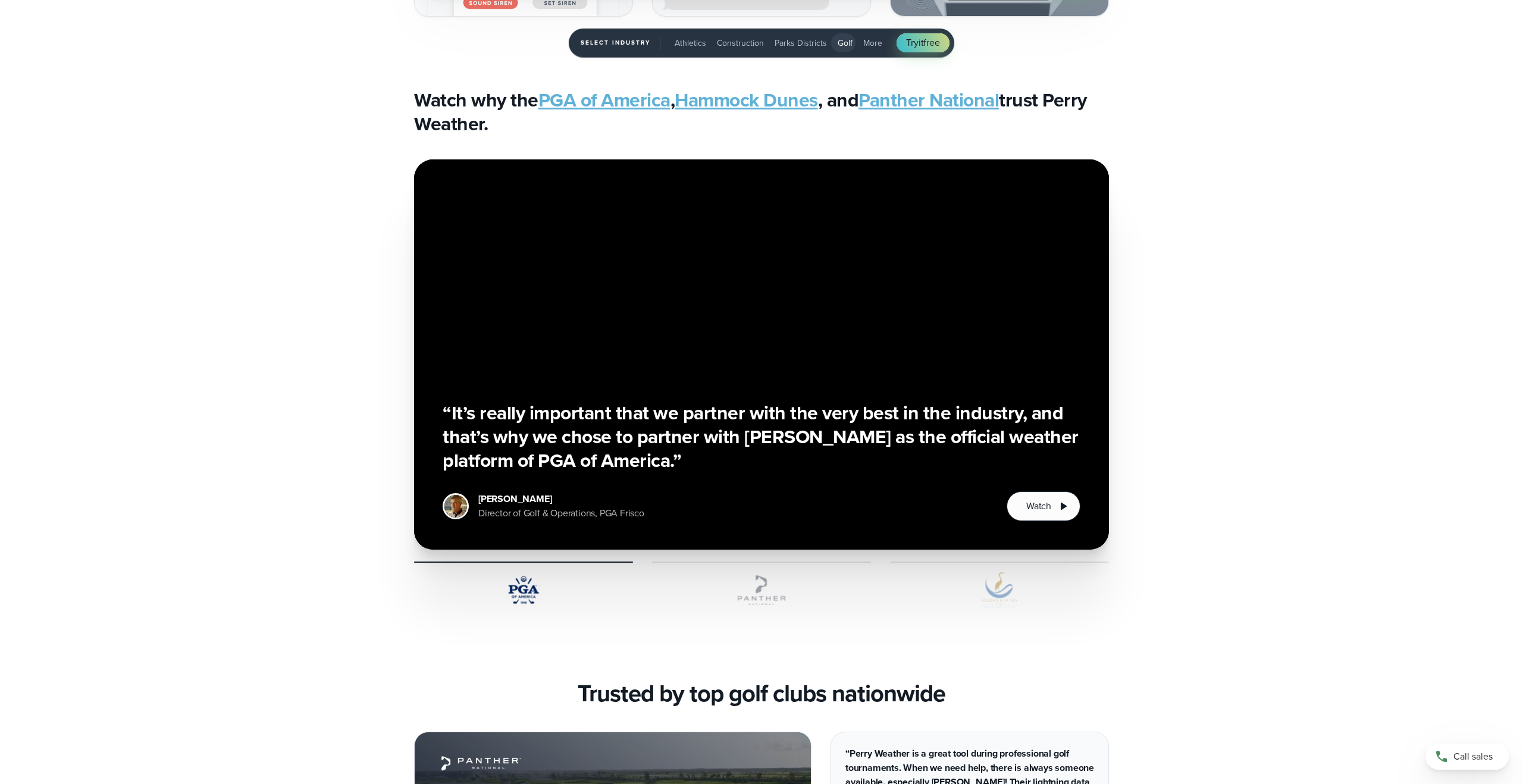
click at [806, 43] on span "Parks Districts" at bounding box center [801, 43] width 53 height 12
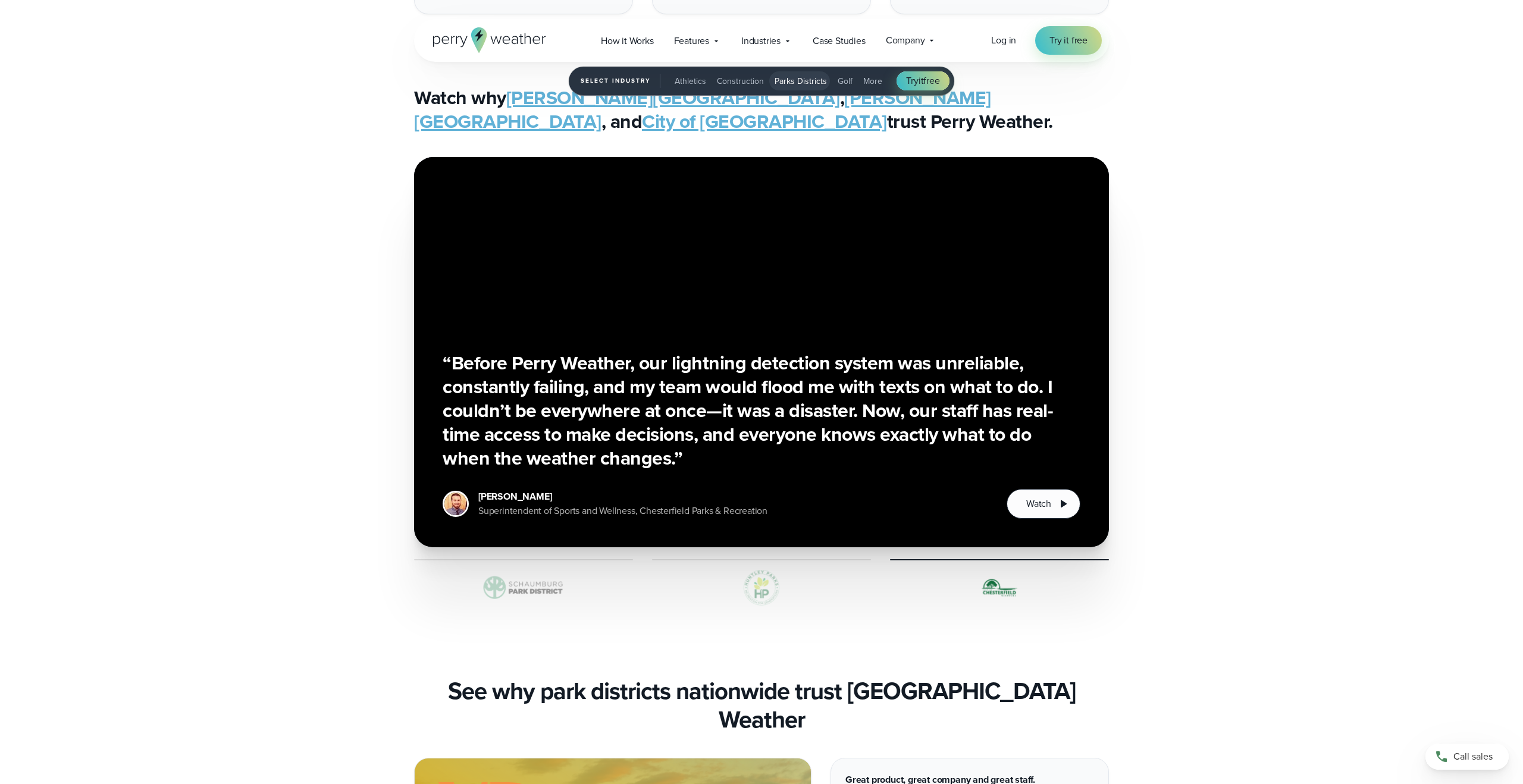
click at [873, 78] on span "More" at bounding box center [873, 81] width 19 height 12
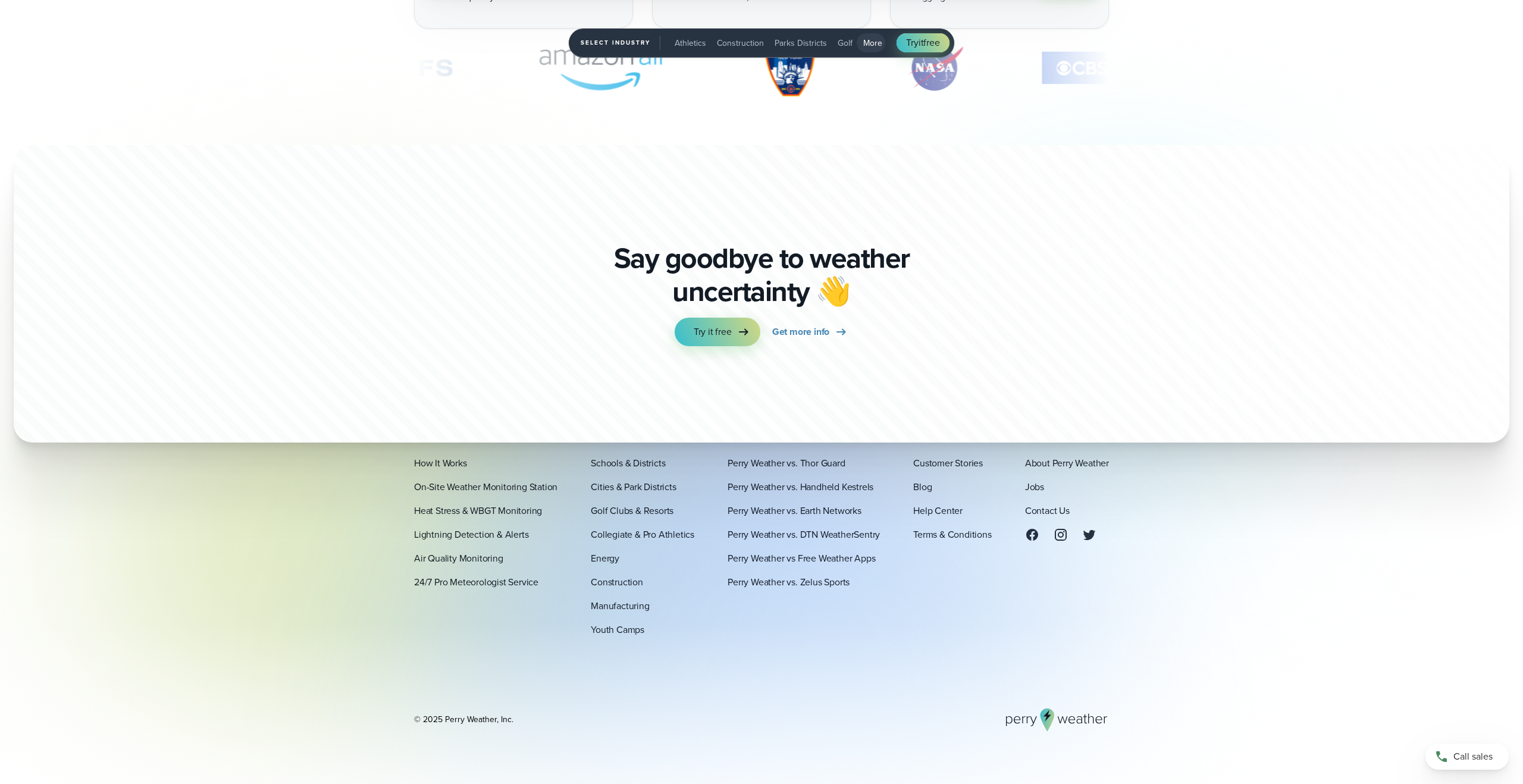
click at [791, 45] on span "Parks Districts" at bounding box center [801, 43] width 53 height 12
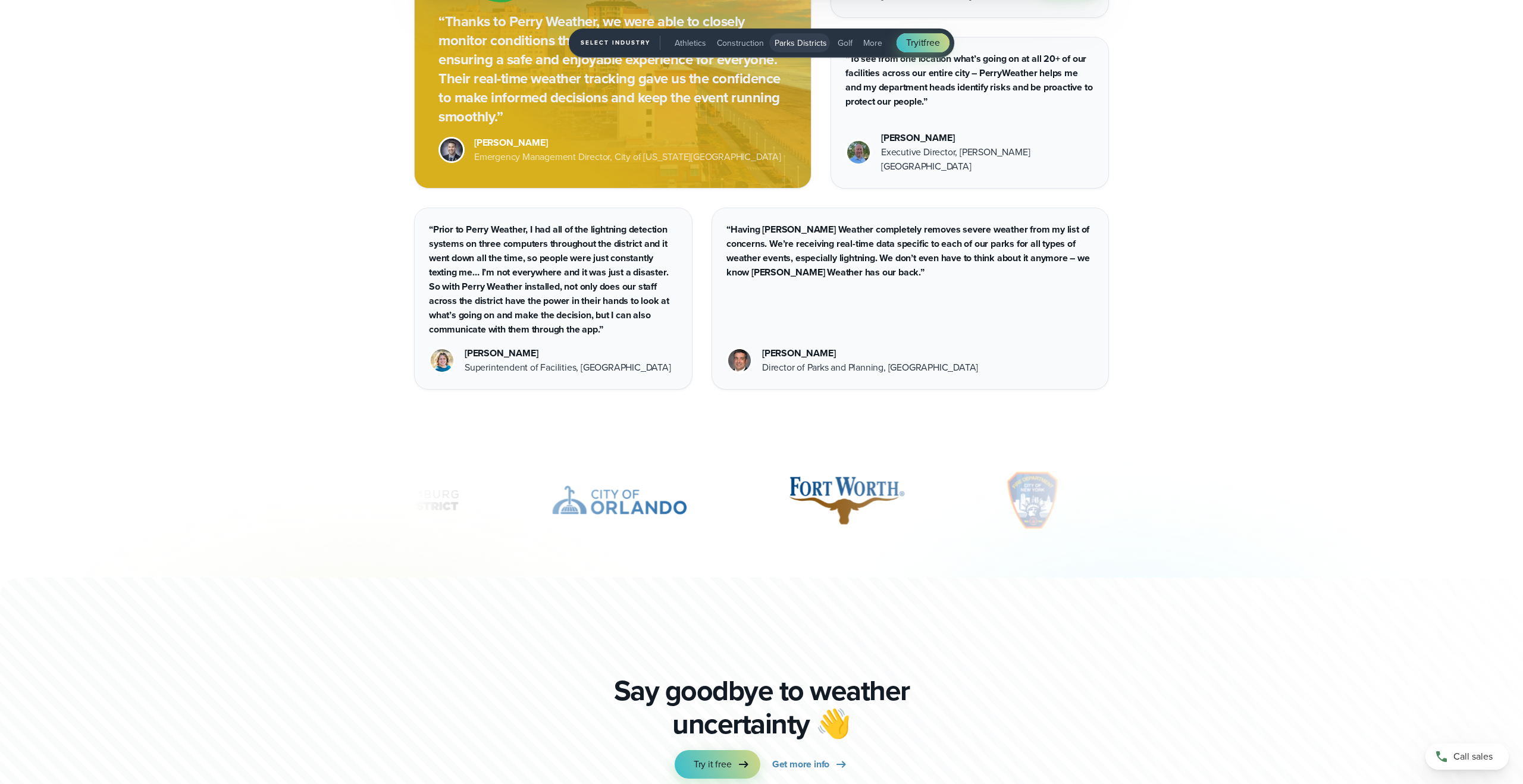
scroll to position [4094, 0]
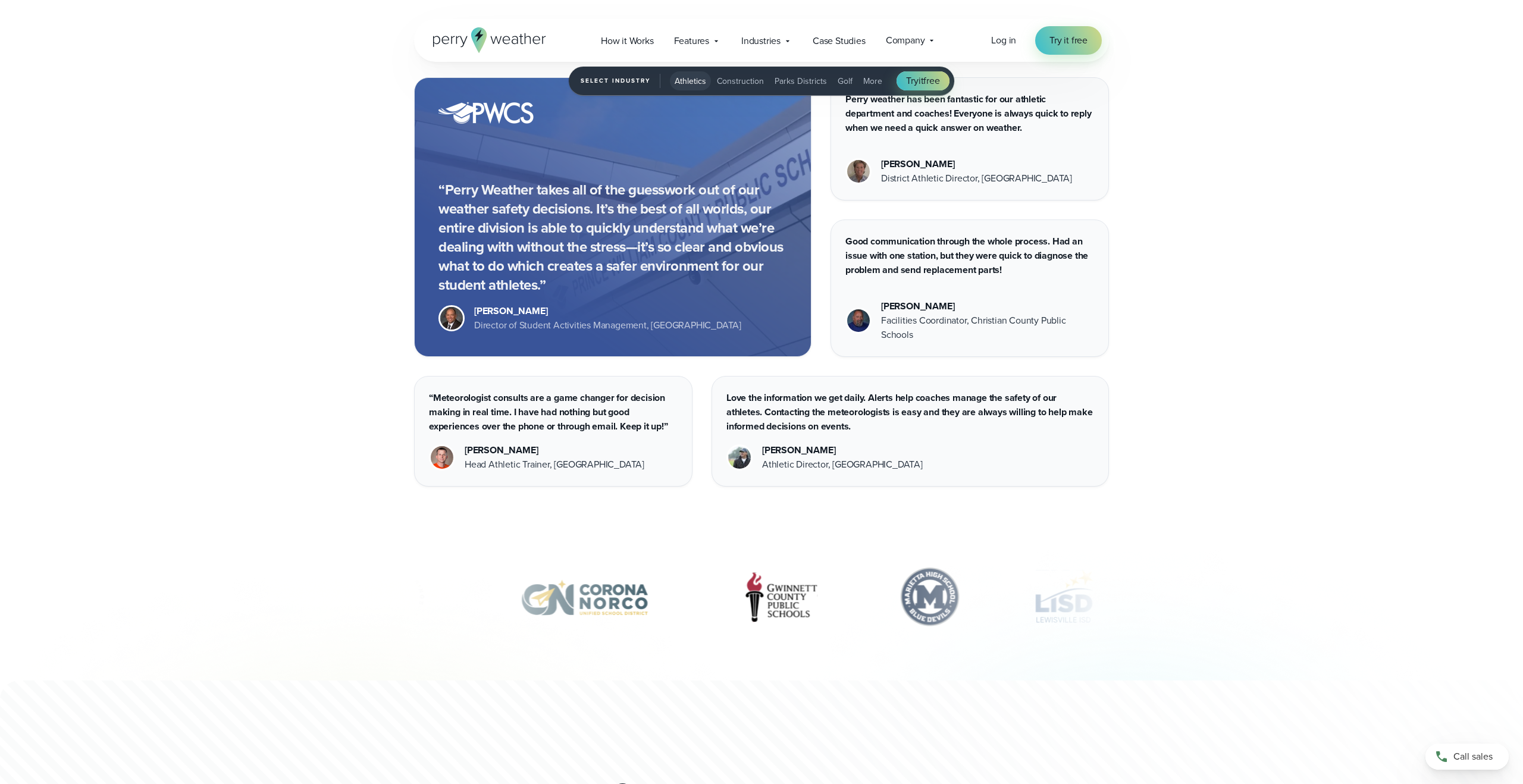
scroll to position [3869, 0]
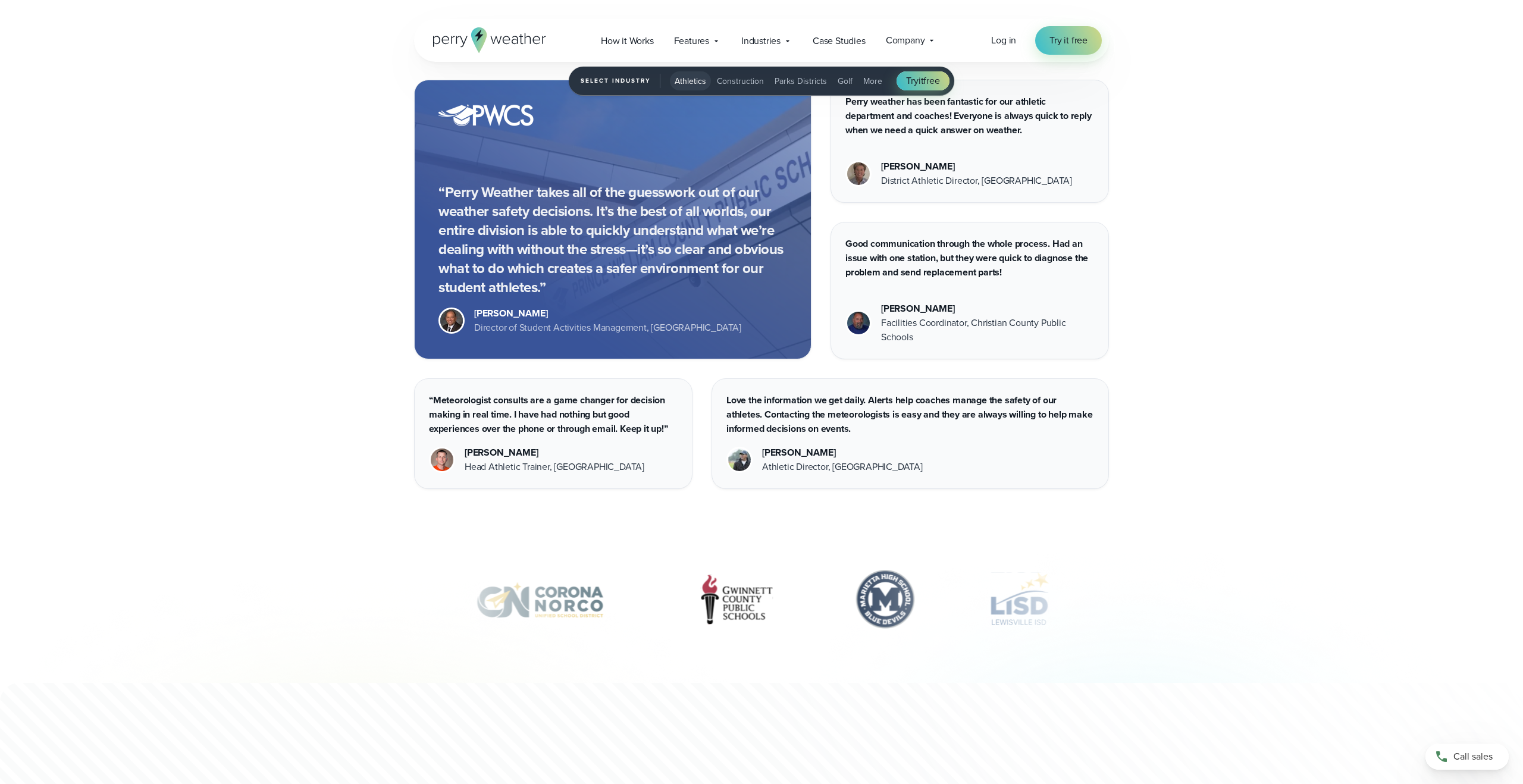
click at [796, 79] on span "Parks Districts" at bounding box center [801, 81] width 53 height 12
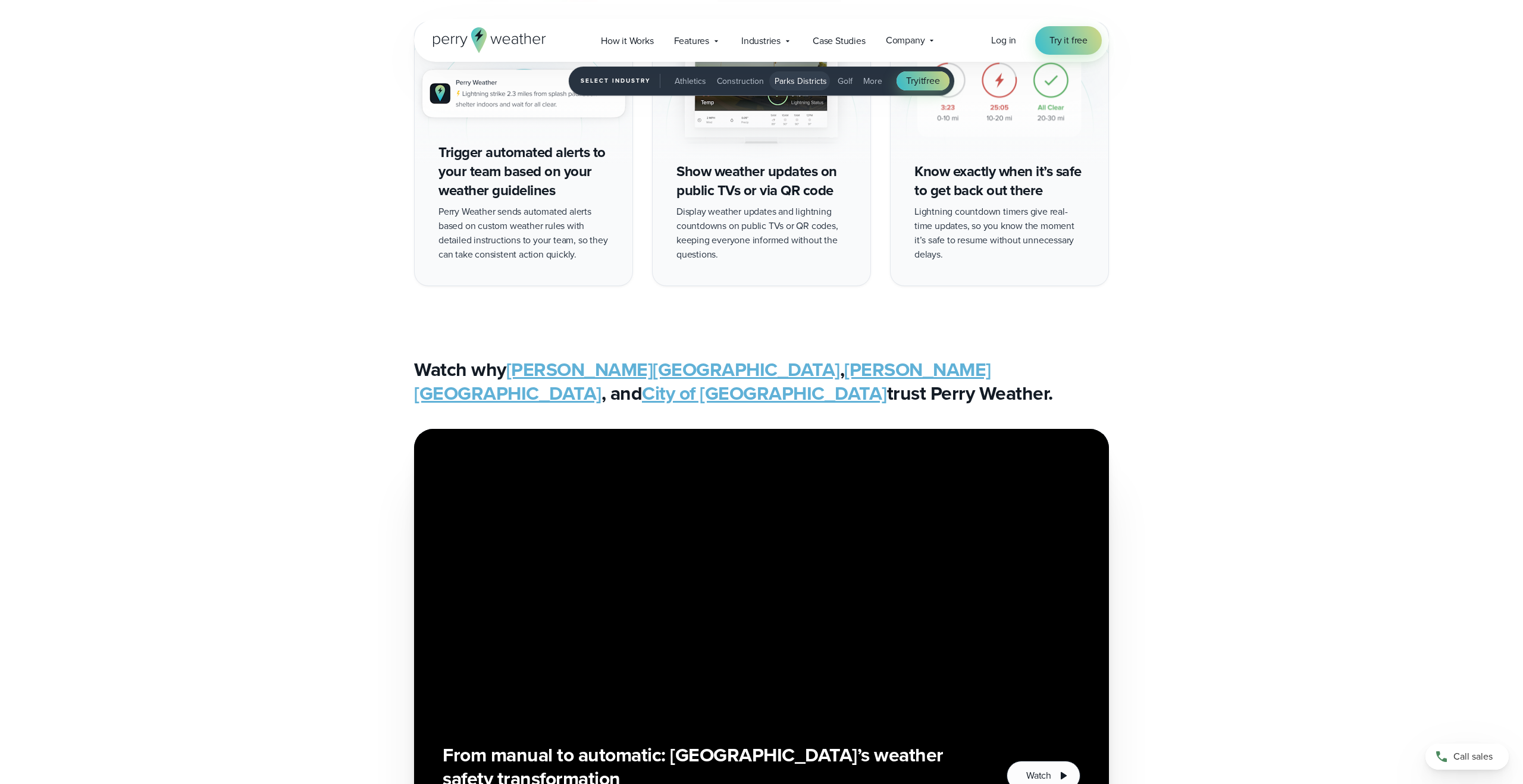
scroll to position [2952, 0]
